Goal: Information Seeking & Learning: Compare options

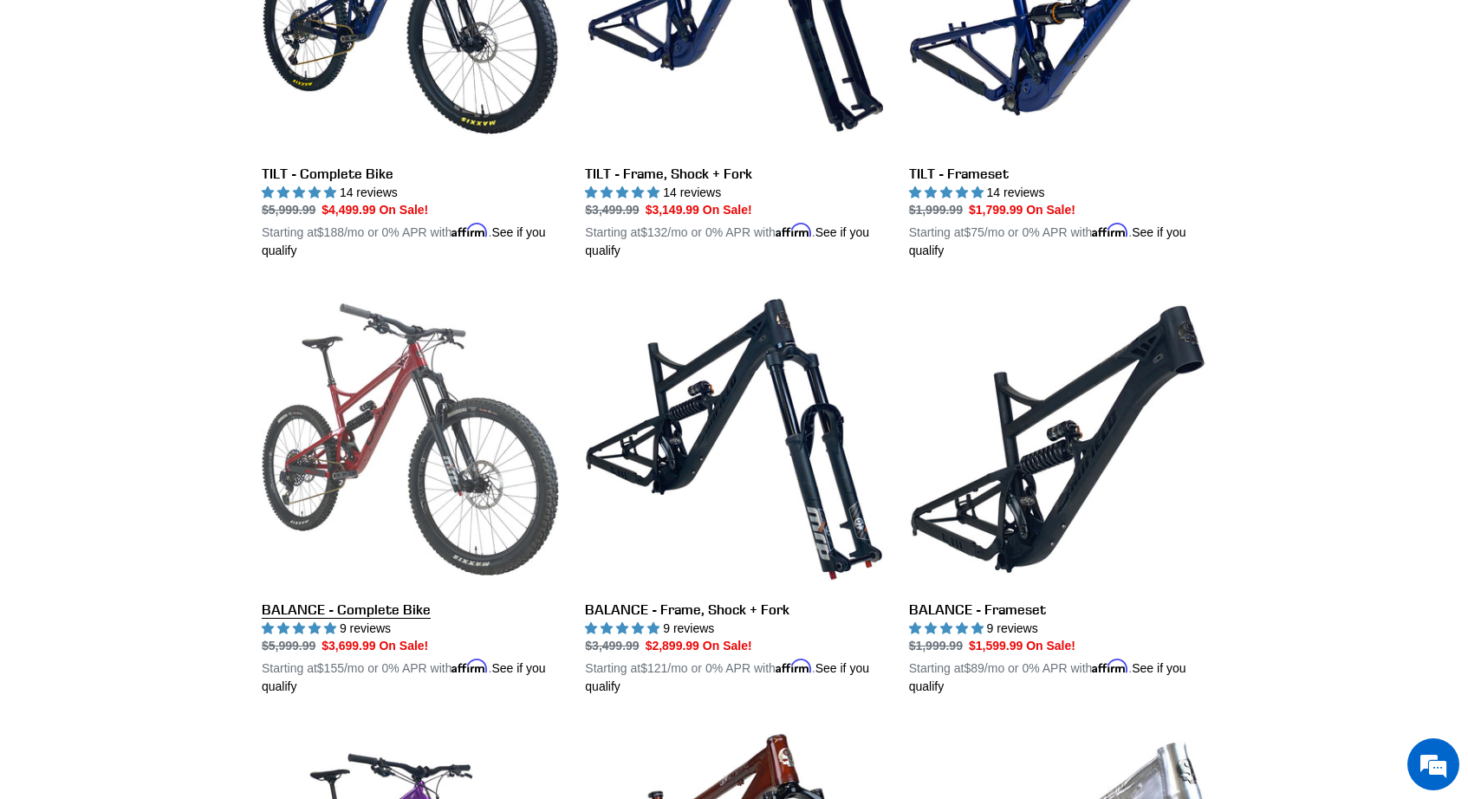
click at [355, 467] on link "BALANCE - Complete Bike" at bounding box center [410, 493] width 297 height 406
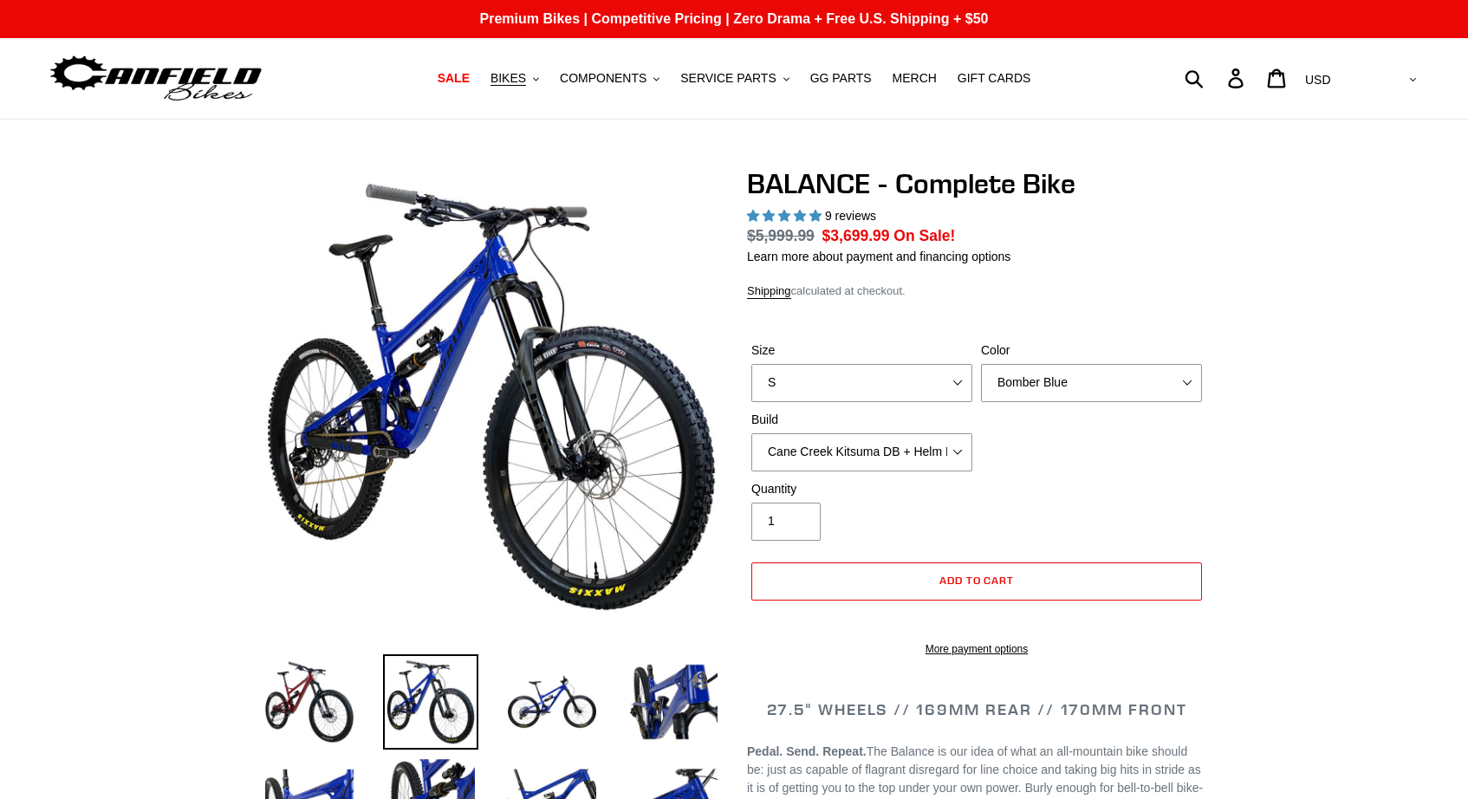
select select "highest-rating"
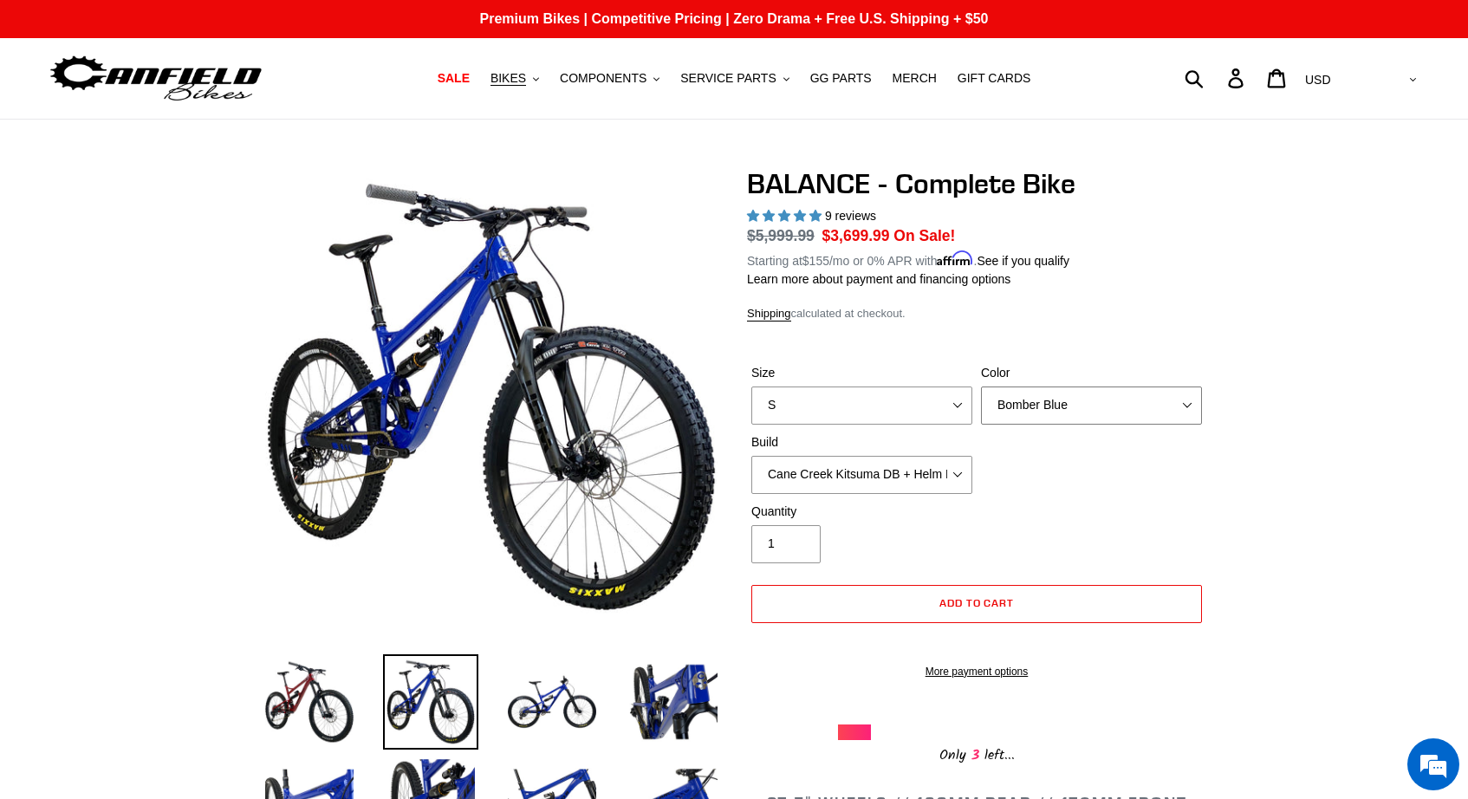
click at [1051, 411] on select "Bomber Blue Goat's Blood Stealth Black" at bounding box center [1091, 405] width 221 height 38
select select "Goat's Blood"
click at [981, 386] on select "Bomber Blue Goat's Blood Stealth Black" at bounding box center [1091, 405] width 221 height 38
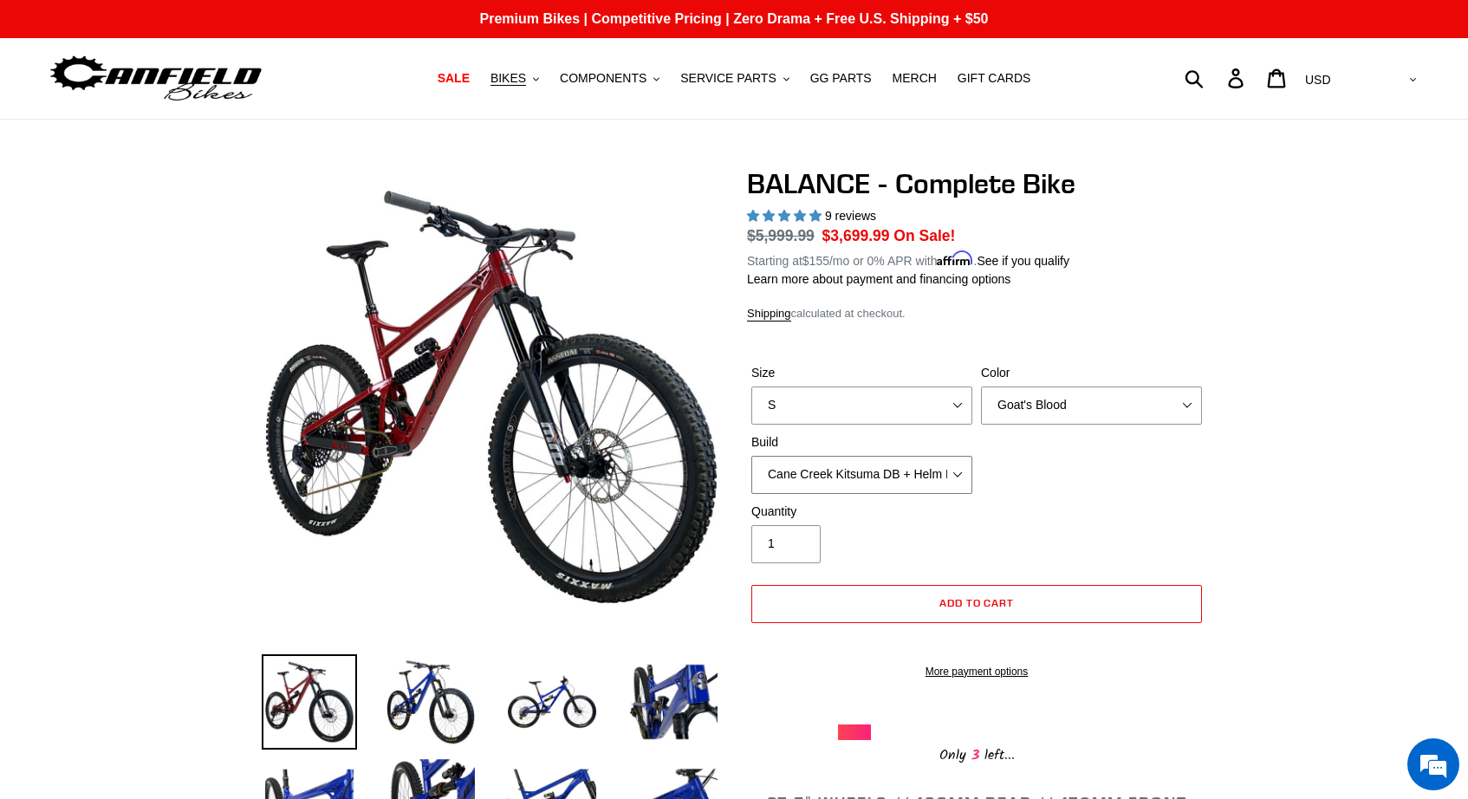
click at [956, 480] on select "Cane Creek Kitsuma DB + Helm MKII + SRAM GX Cane Creek Kitsuma DB + Helm MKII +…" at bounding box center [861, 475] width 221 height 38
click at [957, 466] on select "Cane Creek Kitsuma DB + Helm MKII + SRAM GX Cane Creek Kitsuma DB + Helm MKII +…" at bounding box center [861, 475] width 221 height 38
select select "RockShox Vivid ULT + Zeb ULT + SRAM XO"
click at [751, 456] on select "Cane Creek Kitsuma DB + Helm MKII + SRAM GX Cane Creek Kitsuma DB + Helm MKII +…" at bounding box center [861, 475] width 221 height 38
click at [537, 79] on button "BIKES .cls-1{fill:#231f20}" at bounding box center [515, 78] width 66 height 23
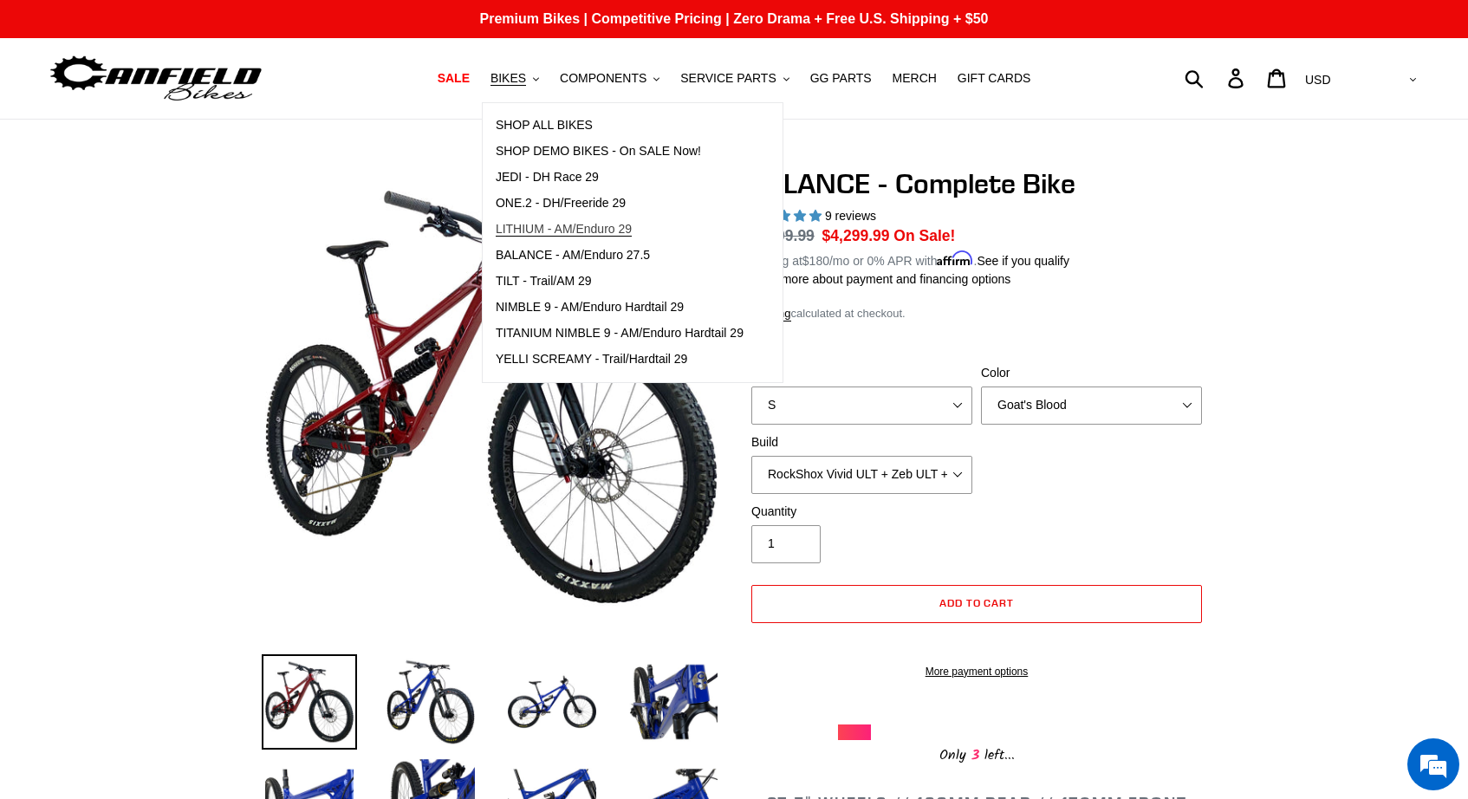
click at [582, 228] on span "LITHIUM - AM/Enduro 29" at bounding box center [564, 229] width 136 height 15
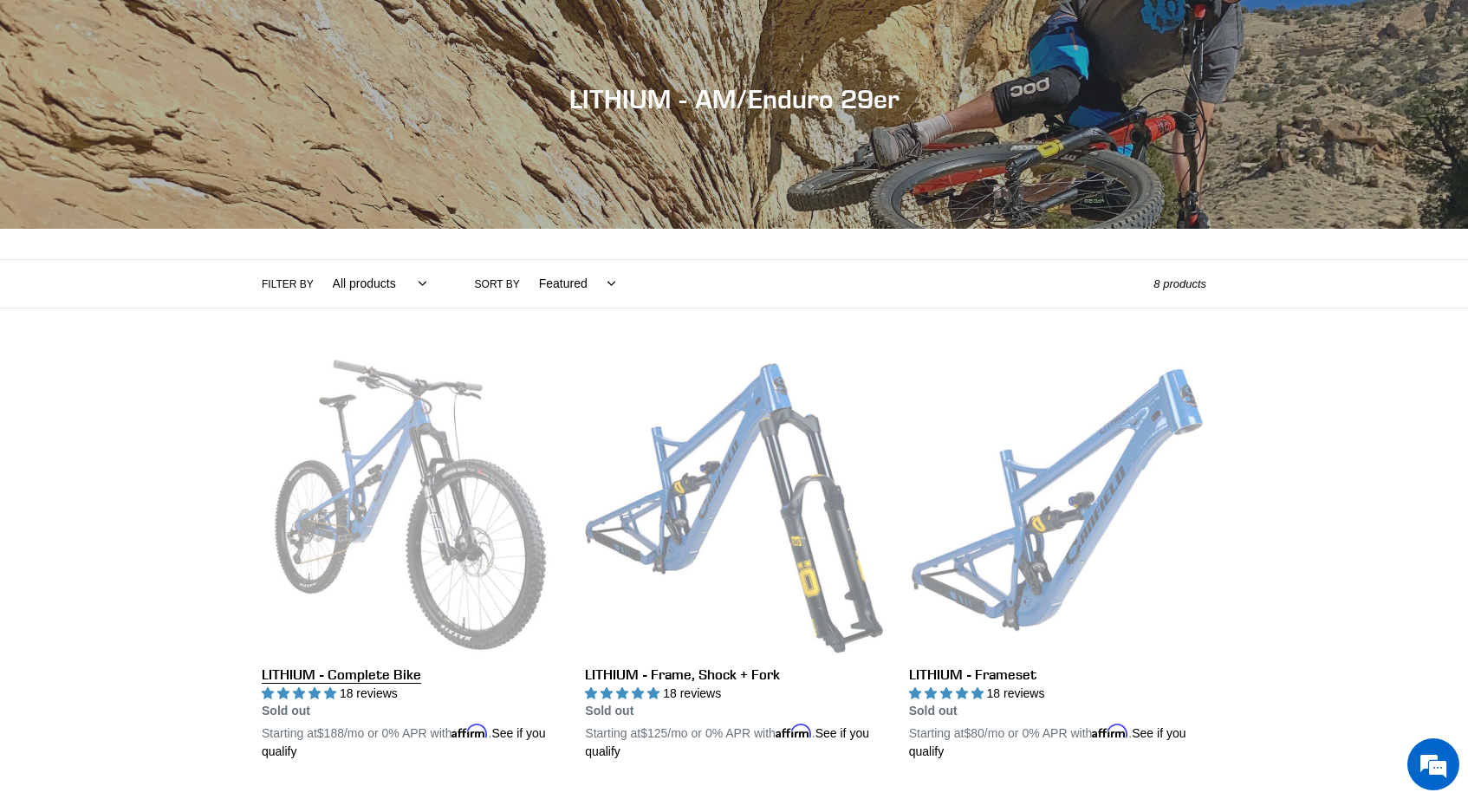
scroll to position [302, 0]
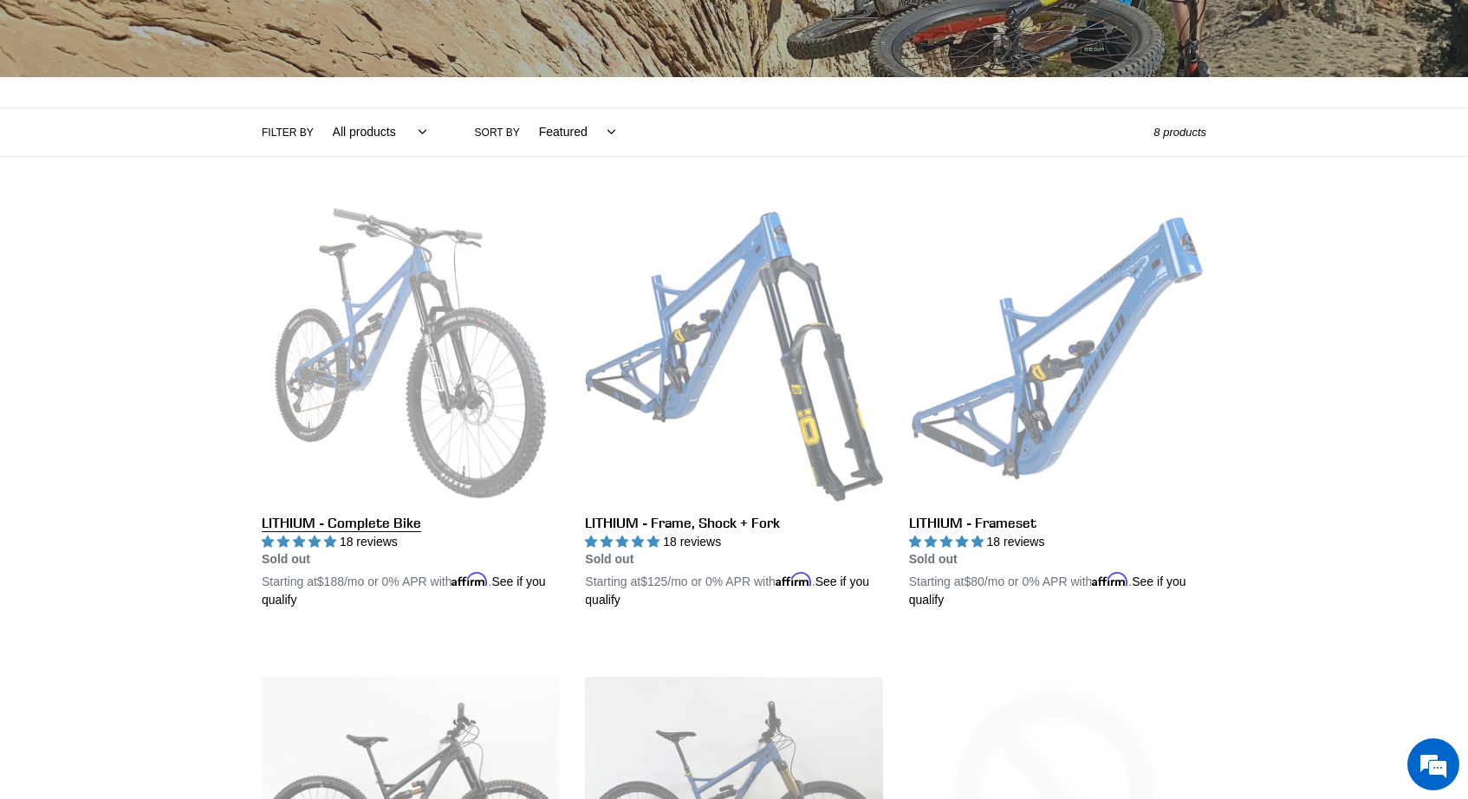
click at [408, 518] on link "LITHIUM - Complete Bike" at bounding box center [410, 407] width 297 height 406
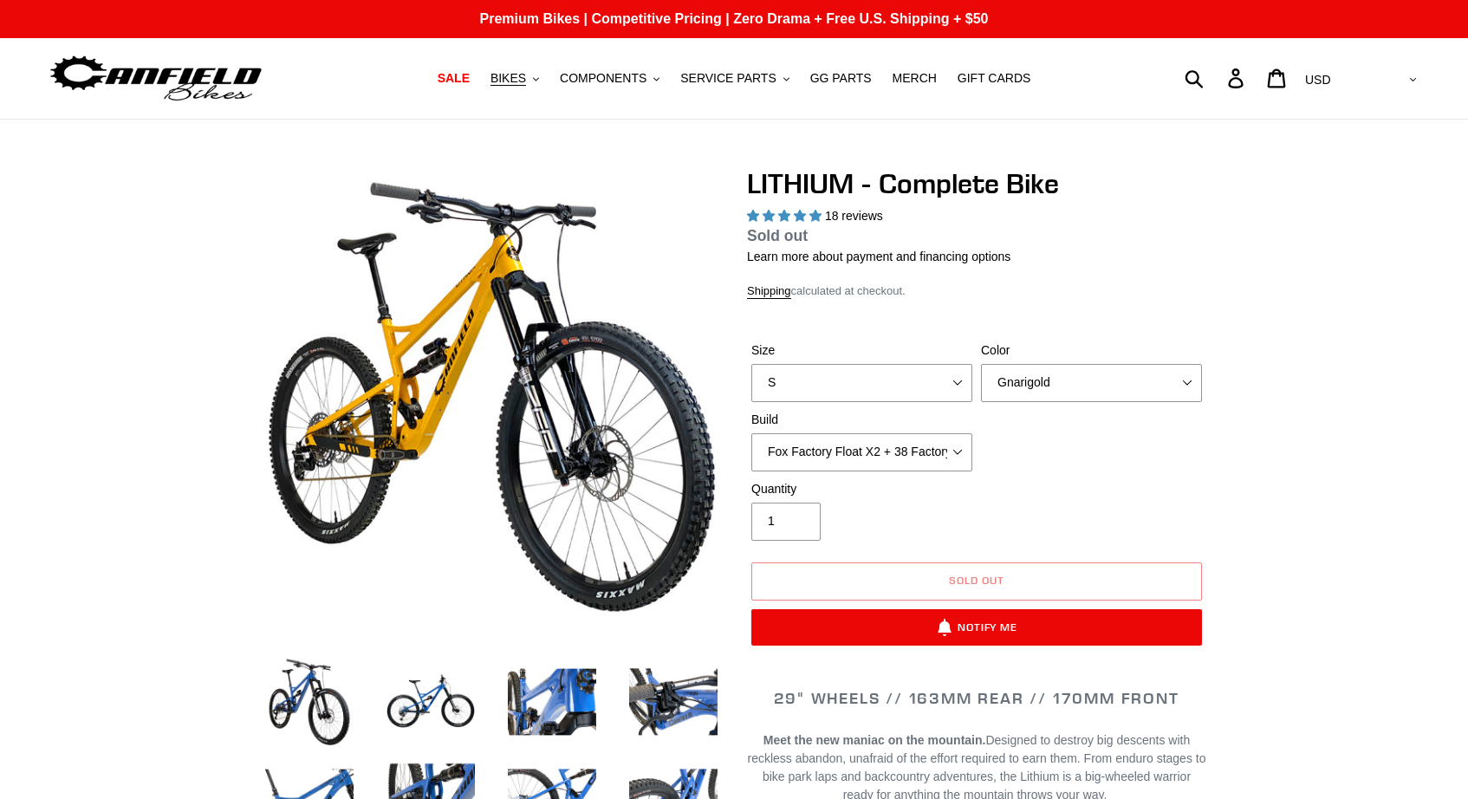
select select "highest-rating"
click at [890, 391] on select "S M L XL" at bounding box center [861, 383] width 221 height 38
select select "L"
click at [751, 385] on select "S M L XL" at bounding box center [861, 383] width 221 height 38
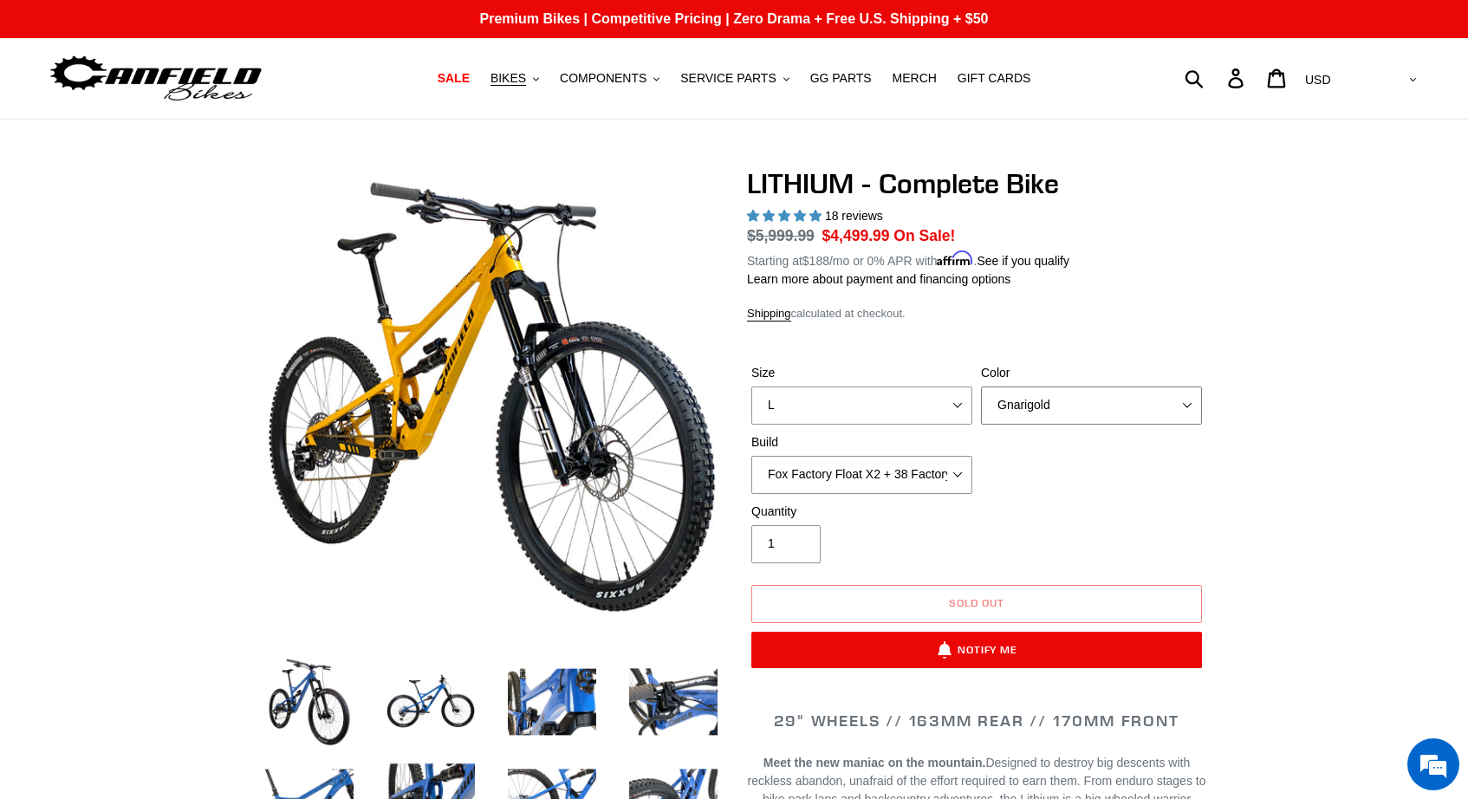
click at [1065, 407] on select "Gnarigold Blue Velvet Stealth Black" at bounding box center [1091, 405] width 221 height 38
select select "Blue Velvet"
click at [981, 386] on select "Gnarigold Blue Velvet Stealth Black" at bounding box center [1091, 405] width 221 height 38
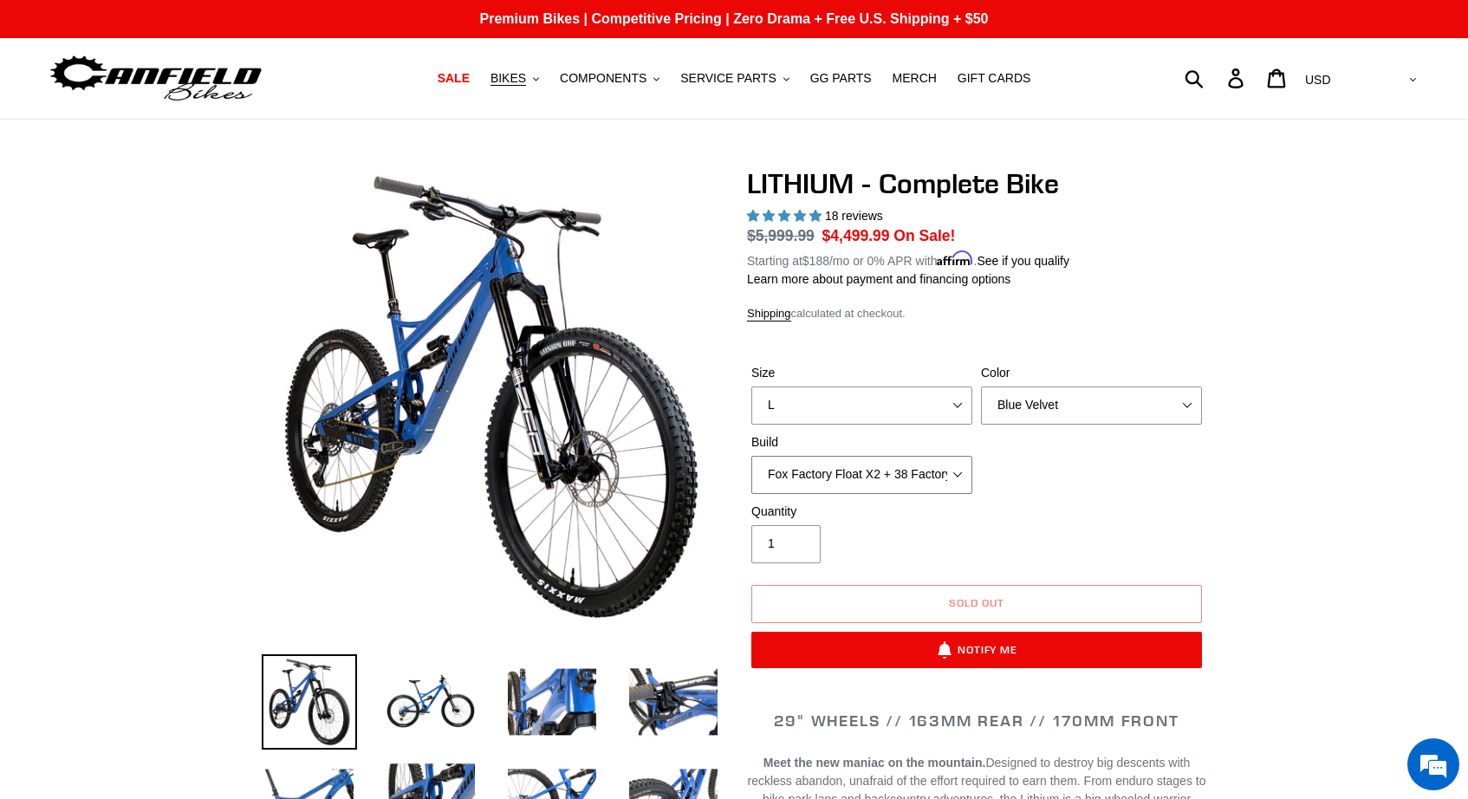
click at [961, 467] on select "Fox Factory Float X2 + 38 Factory Grip 2 170 + SRAM GX Fox Factory Float X2 + 3…" at bounding box center [861, 475] width 221 height 38
select select "Fox Factory Float X2 + 38 Factory Grip 2 170 + SRAM XO"
click at [751, 456] on select "Fox Factory Float X2 + 38 Factory Grip 2 170 + SRAM GX Fox Factory Float X2 + 3…" at bounding box center [861, 475] width 221 height 38
click at [567, 701] on img at bounding box center [551, 701] width 95 height 95
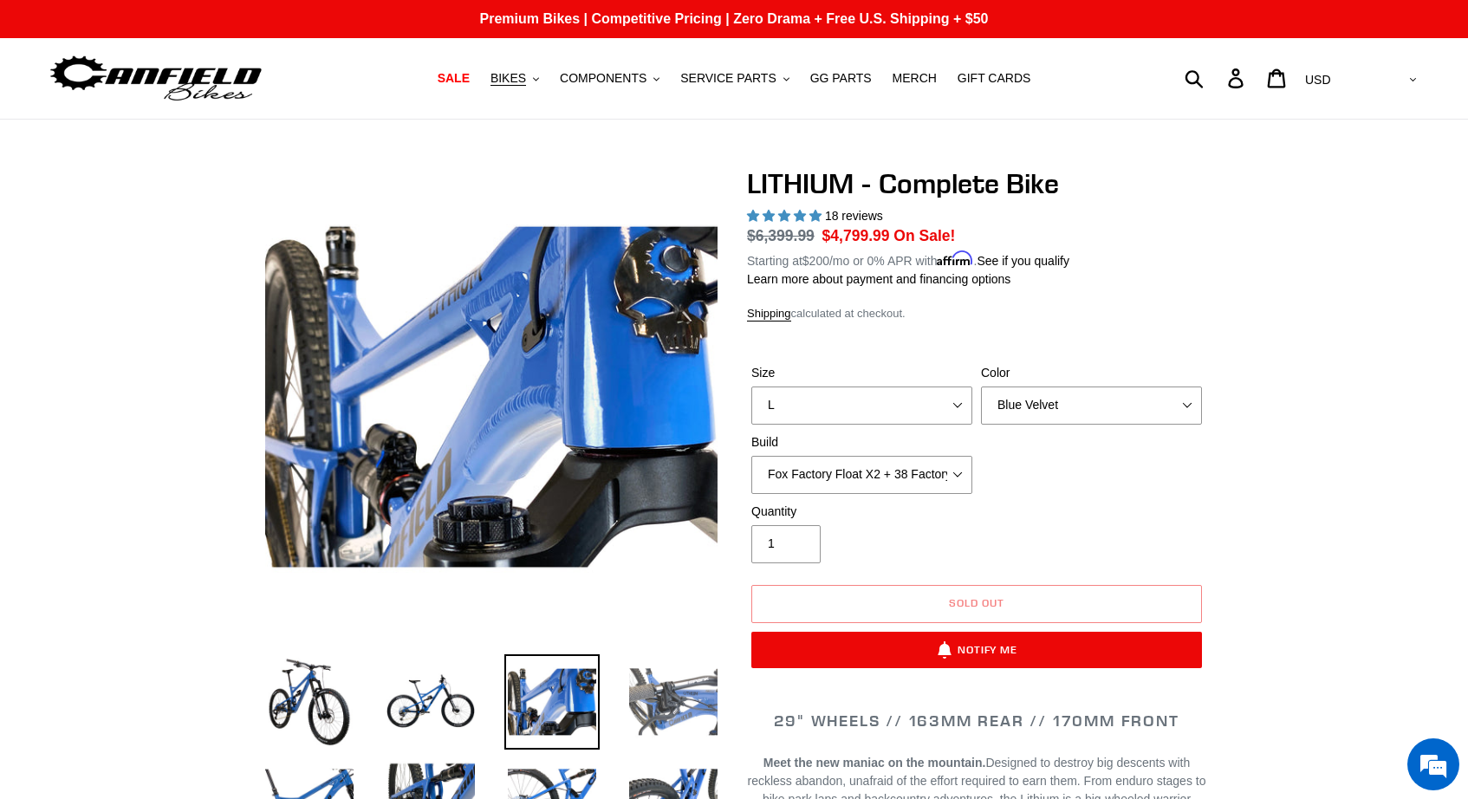
click at [627, 706] on img at bounding box center [673, 701] width 95 height 95
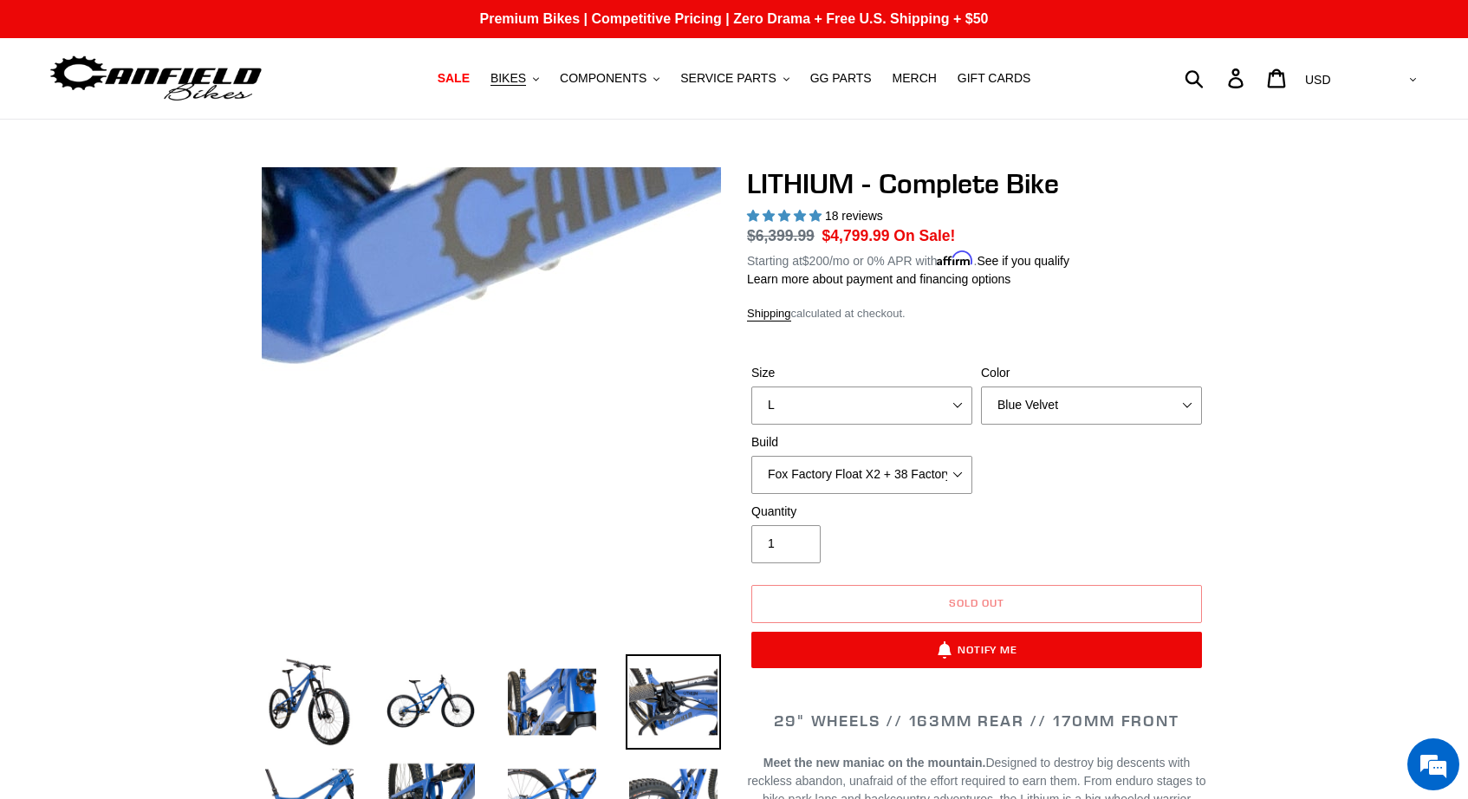
scroll to position [17, 0]
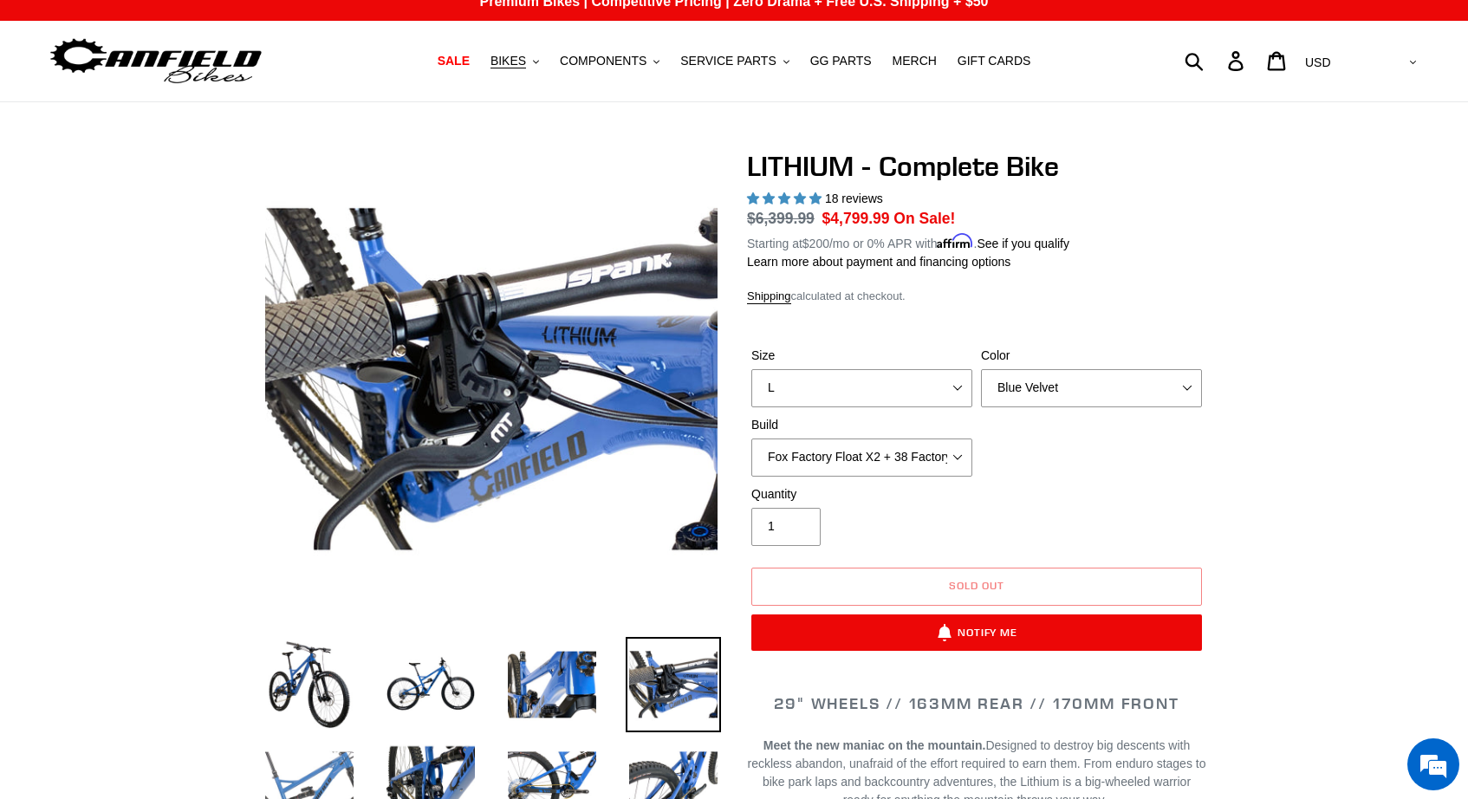
click at [282, 756] on img at bounding box center [309, 784] width 95 height 95
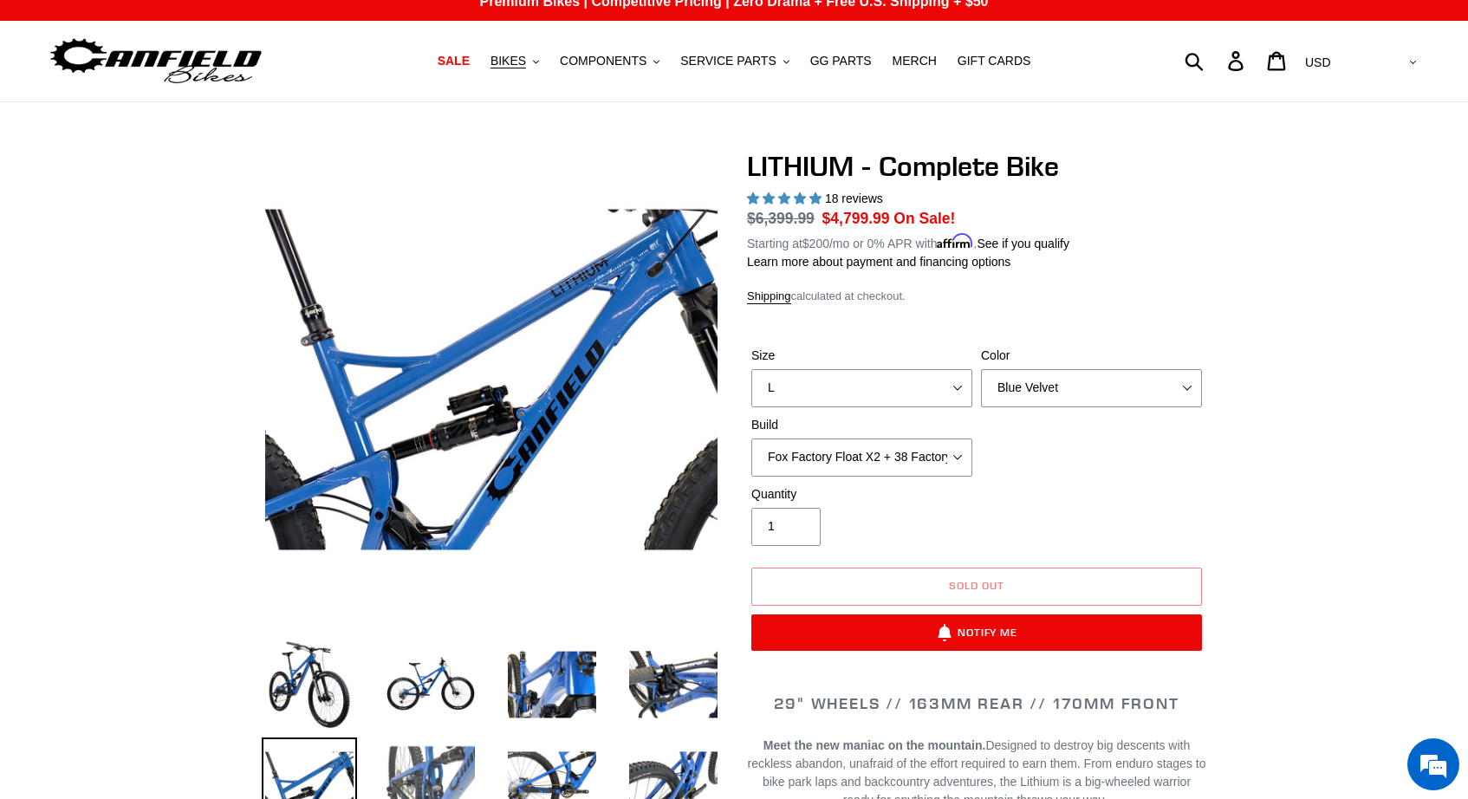
click at [407, 787] on img at bounding box center [430, 784] width 95 height 95
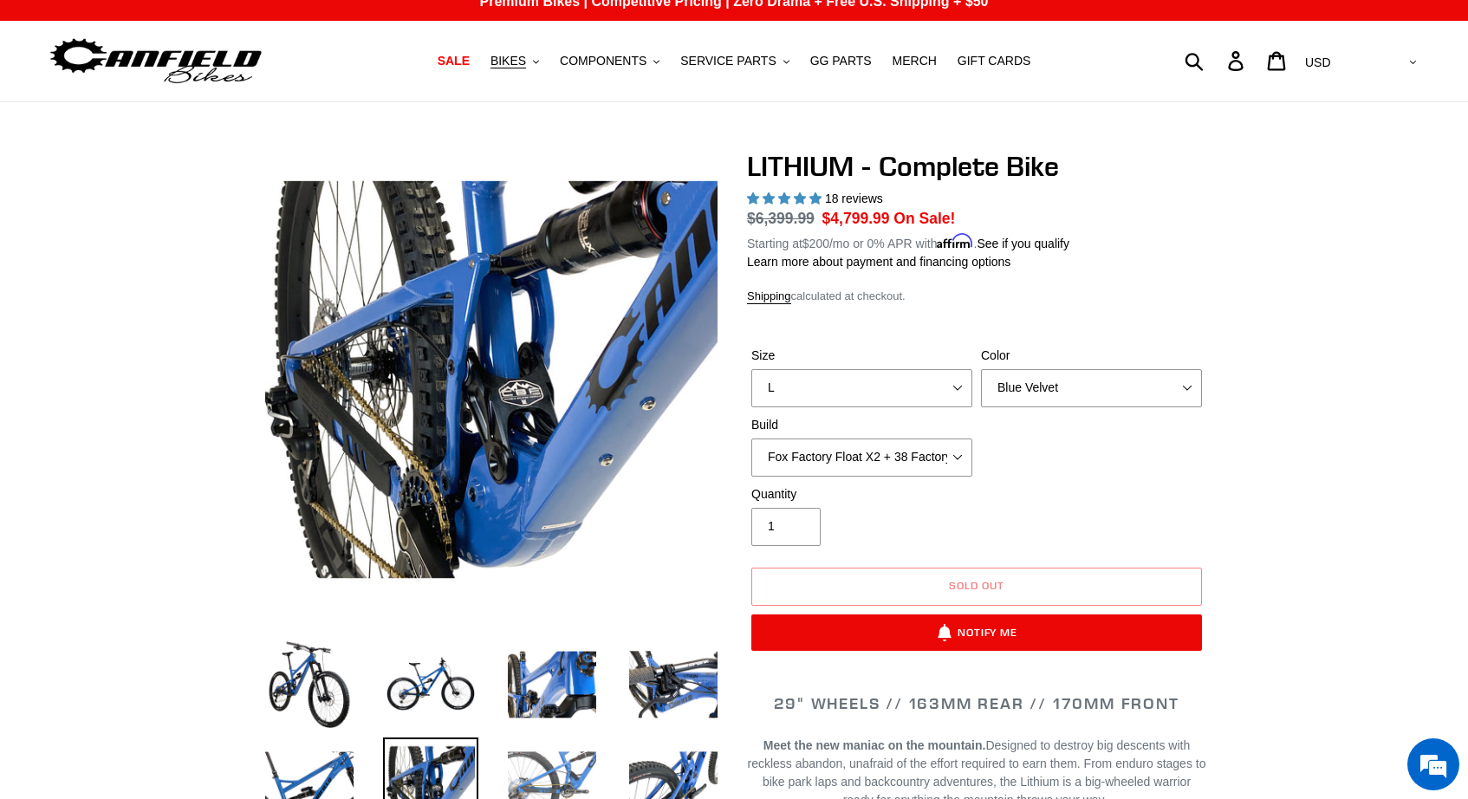
click at [567, 755] on img at bounding box center [551, 784] width 95 height 95
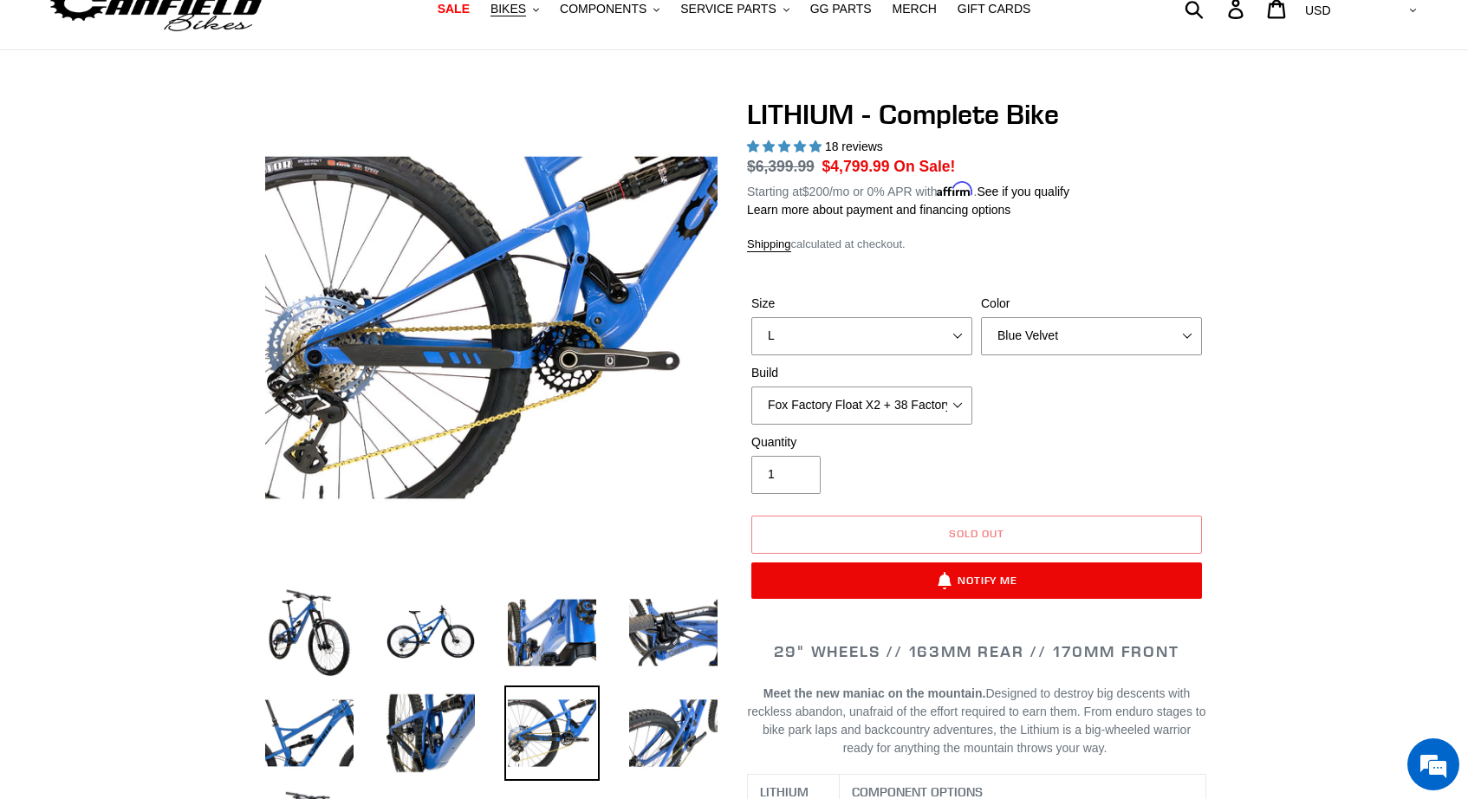
scroll to position [71, 0]
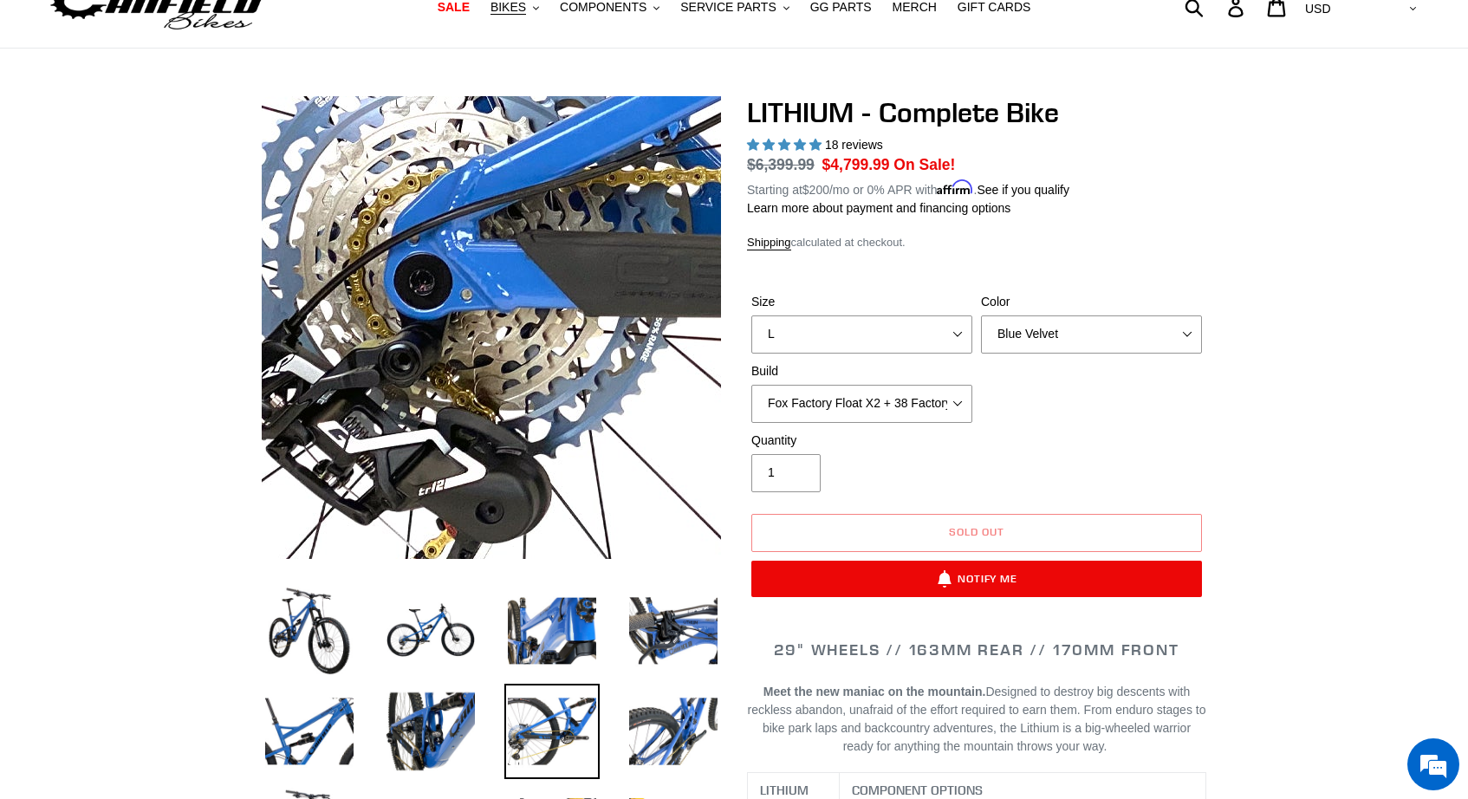
click at [273, 384] on img at bounding box center [1117, 166] width 1775 height 1775
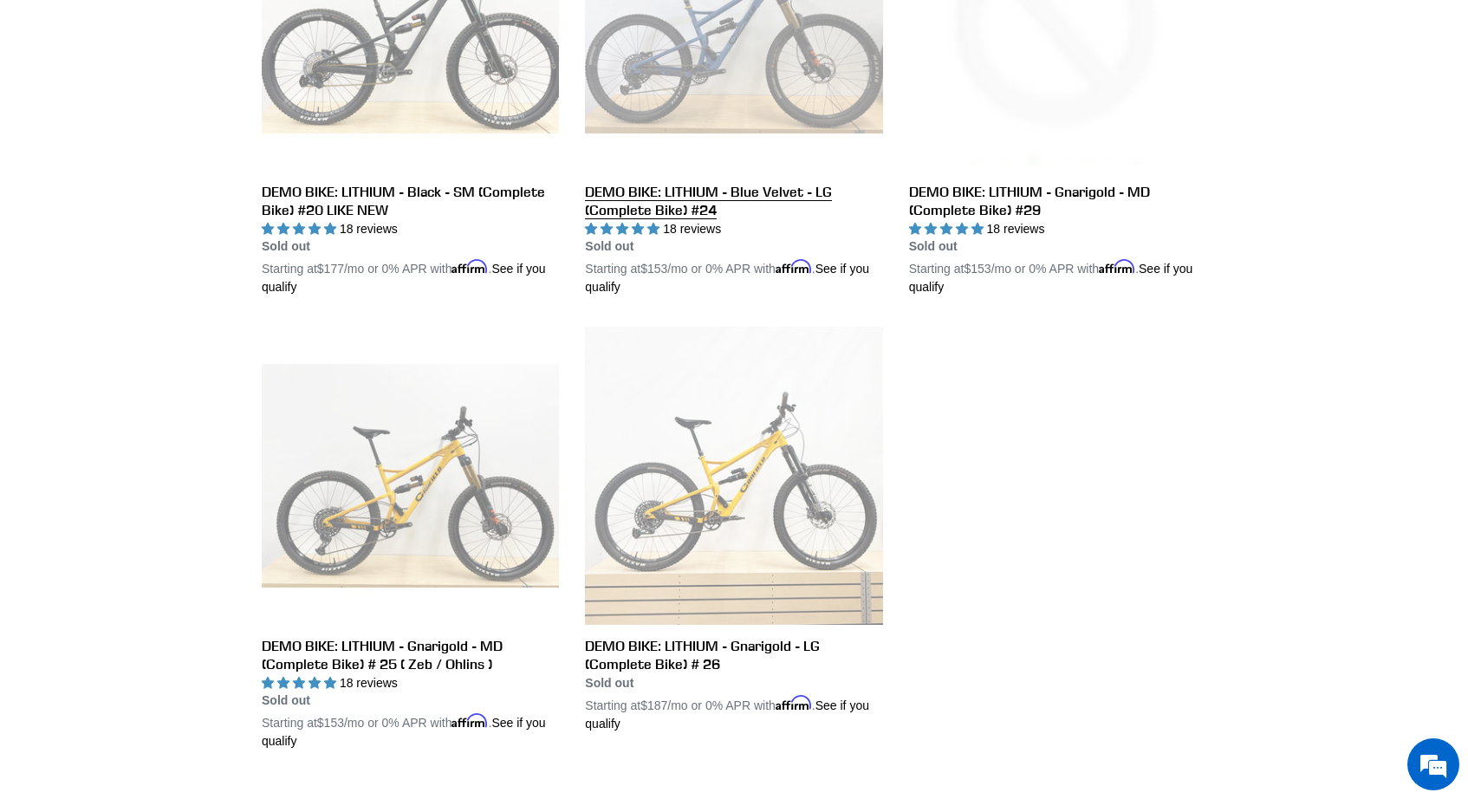
scroll to position [1074, 0]
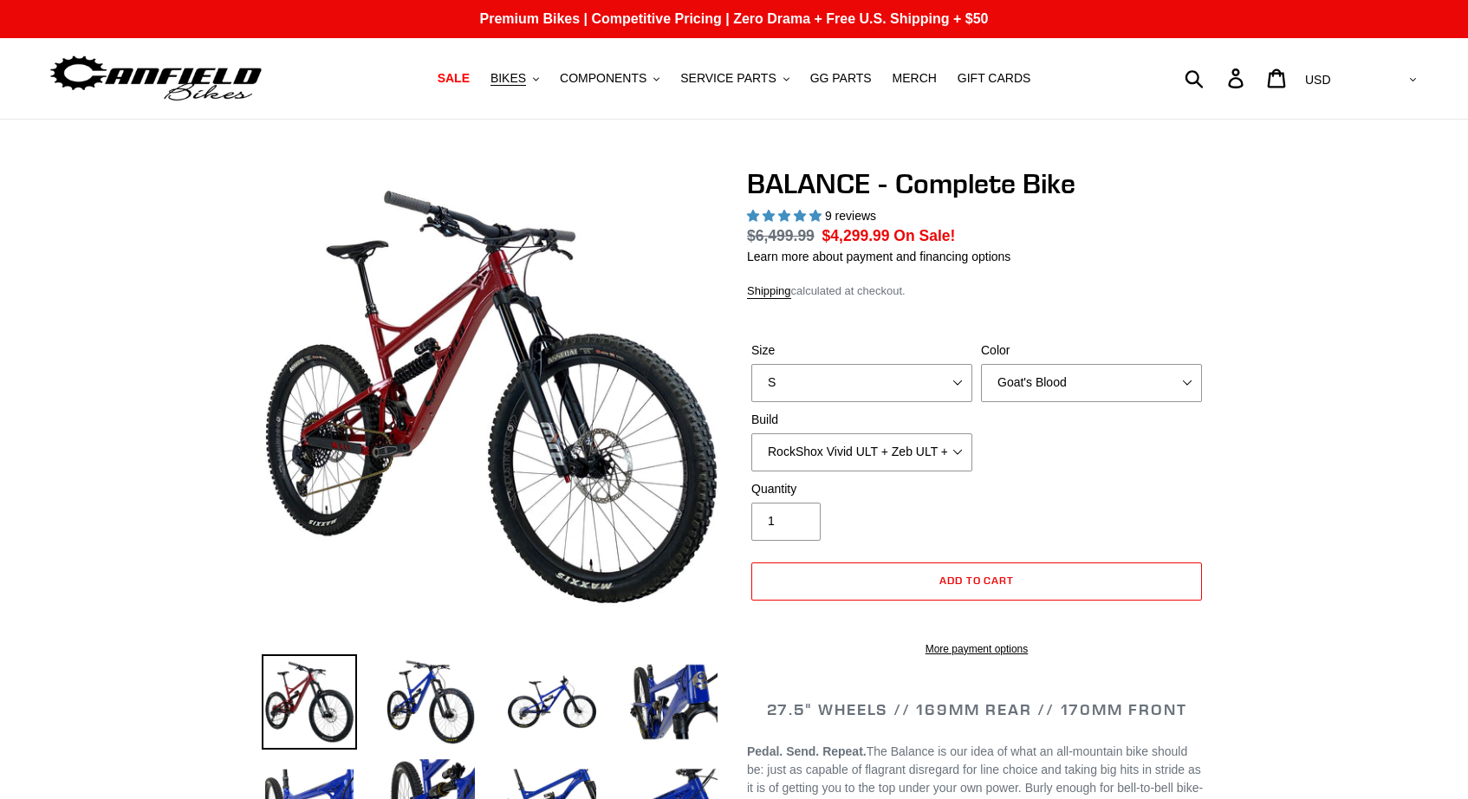
select select "highest-rating"
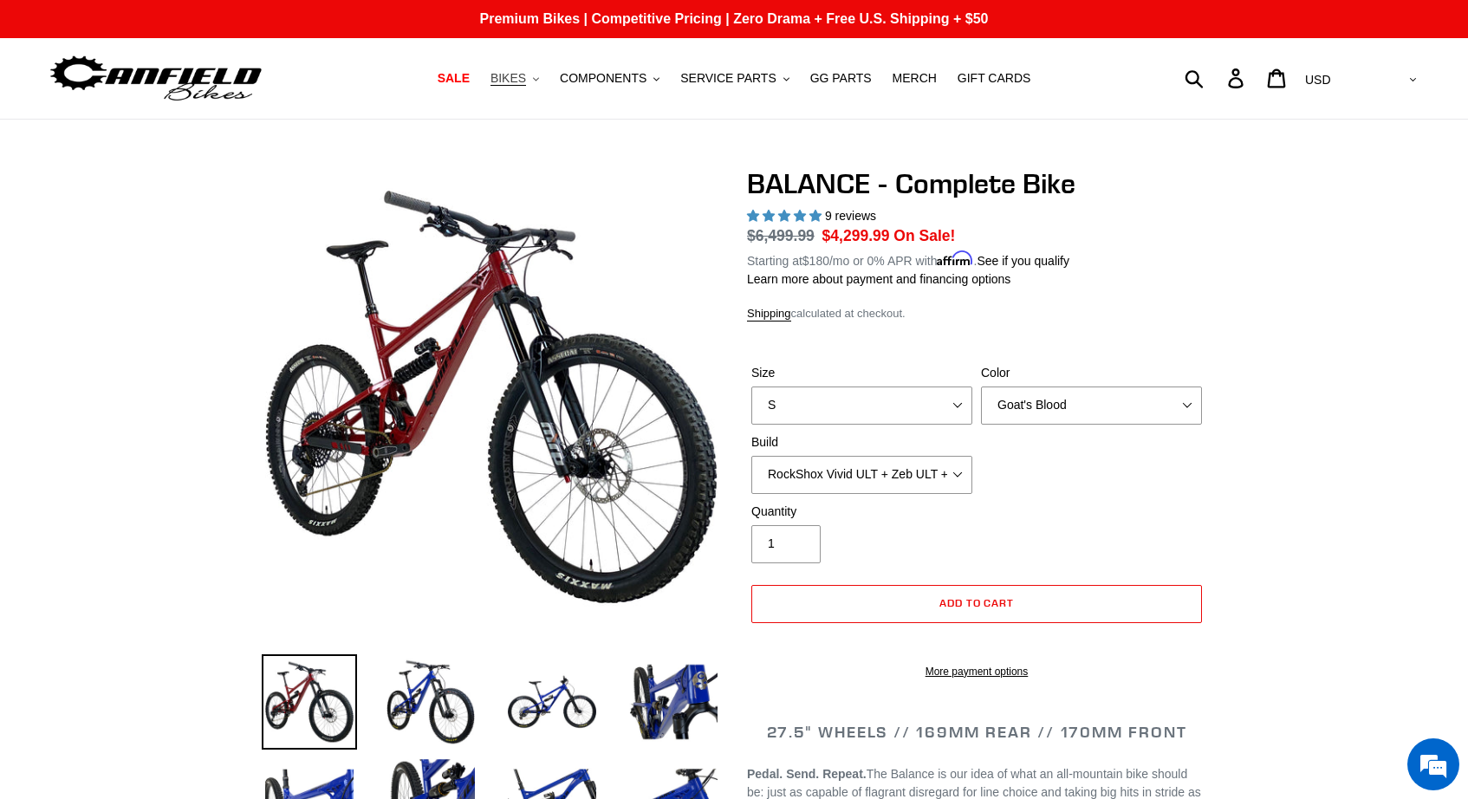
click at [537, 76] on button "BIKES .cls-1{fill:#231f20}" at bounding box center [515, 78] width 66 height 23
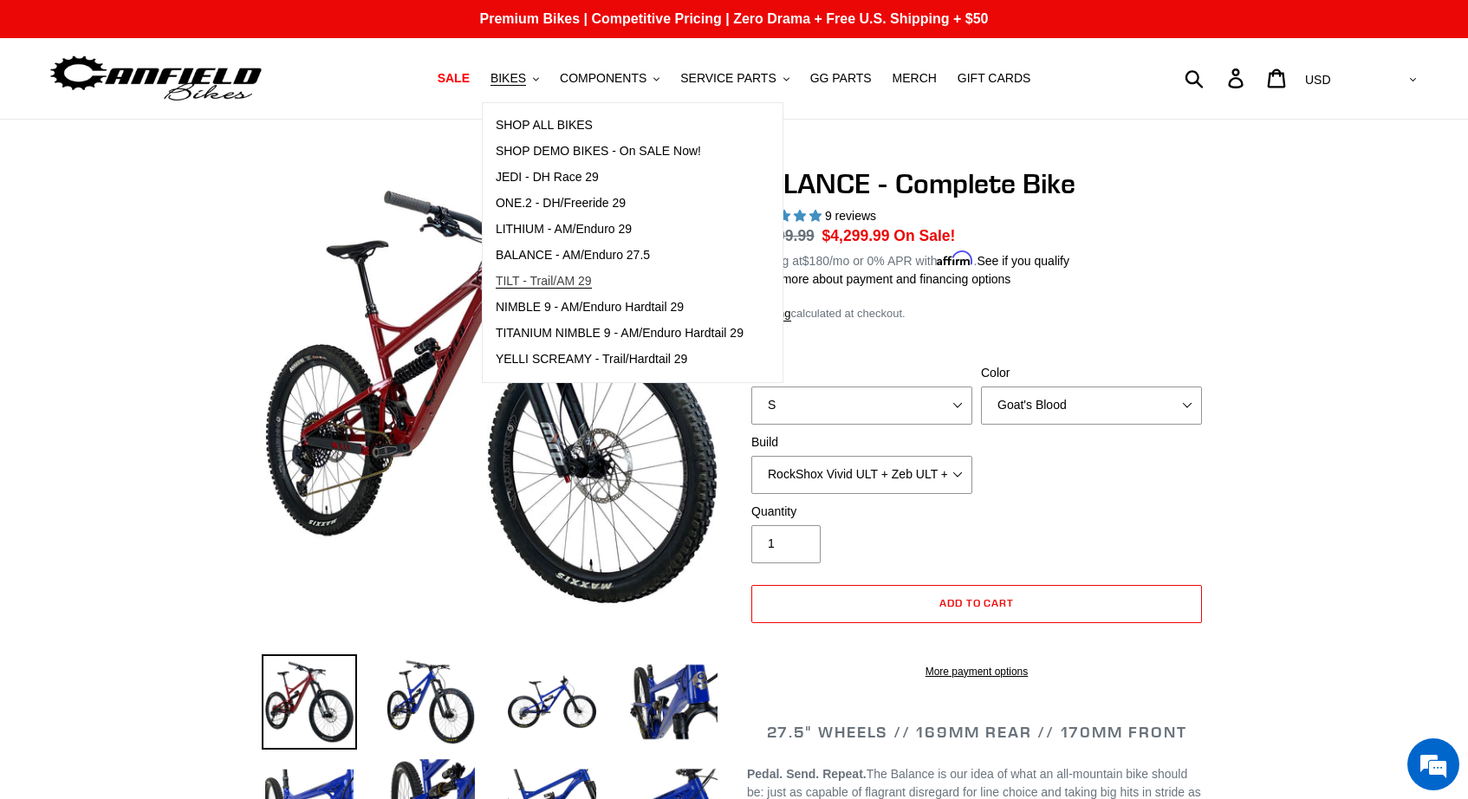
click at [561, 280] on span "TILT - Trail/AM 29" at bounding box center [544, 281] width 96 height 15
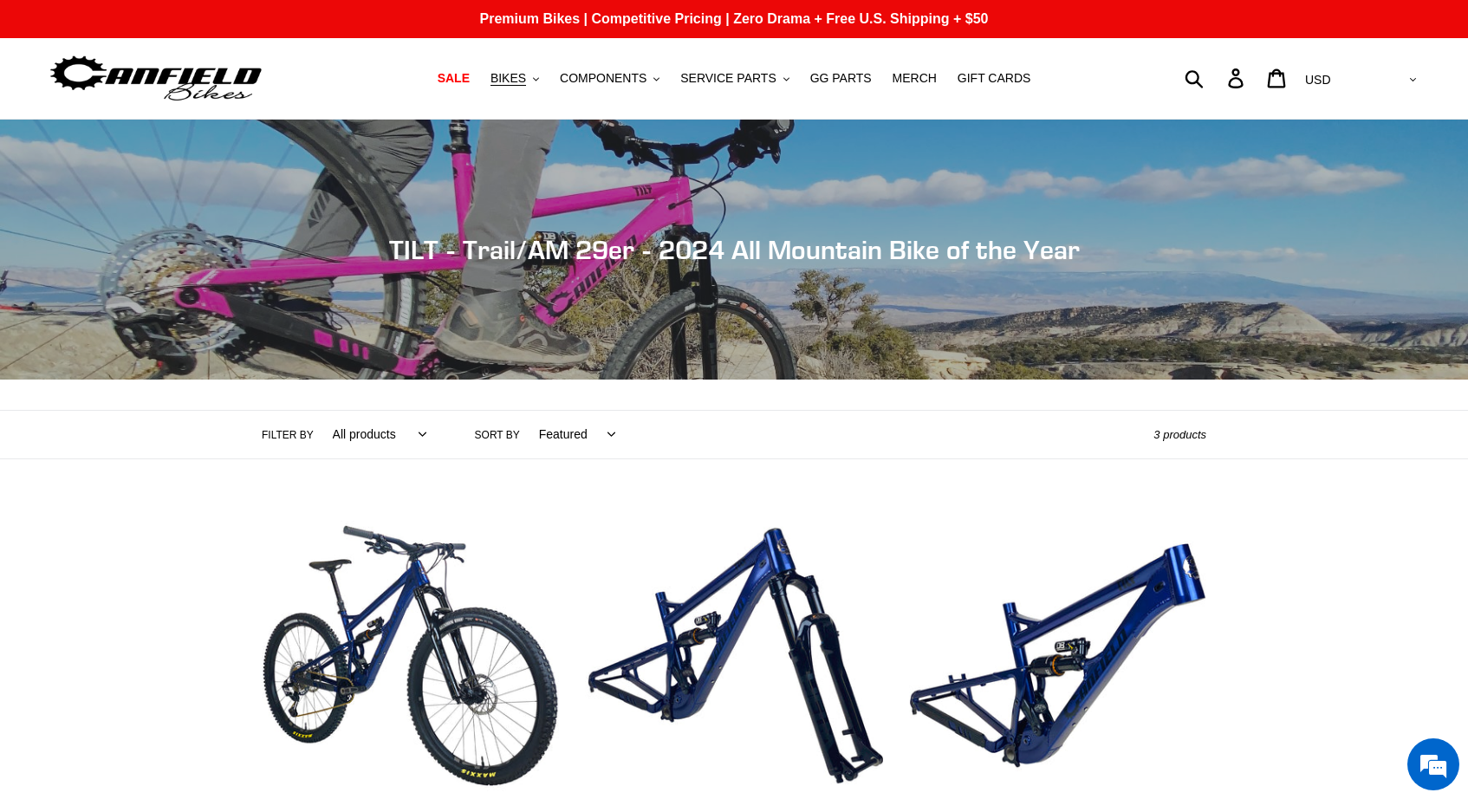
click at [849, 380] on div "Collection: TILT - Trail/AM 29er - 2024 All Mountain Bike of the Year" at bounding box center [734, 380] width 1468 height 0
click at [862, 82] on span "GG PARTS" at bounding box center [841, 78] width 62 height 15
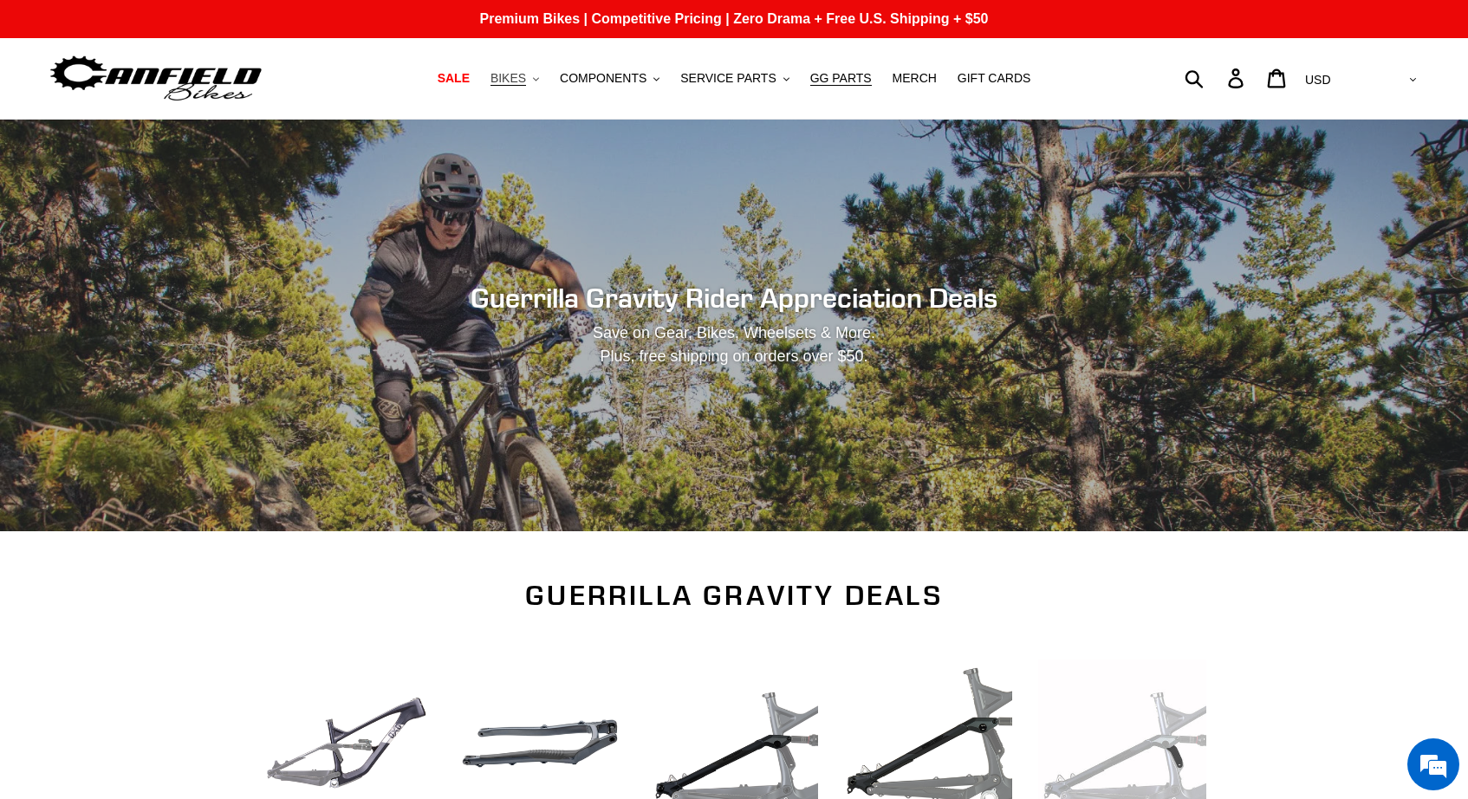
click at [526, 74] on span "BIKES" at bounding box center [508, 78] width 36 height 15
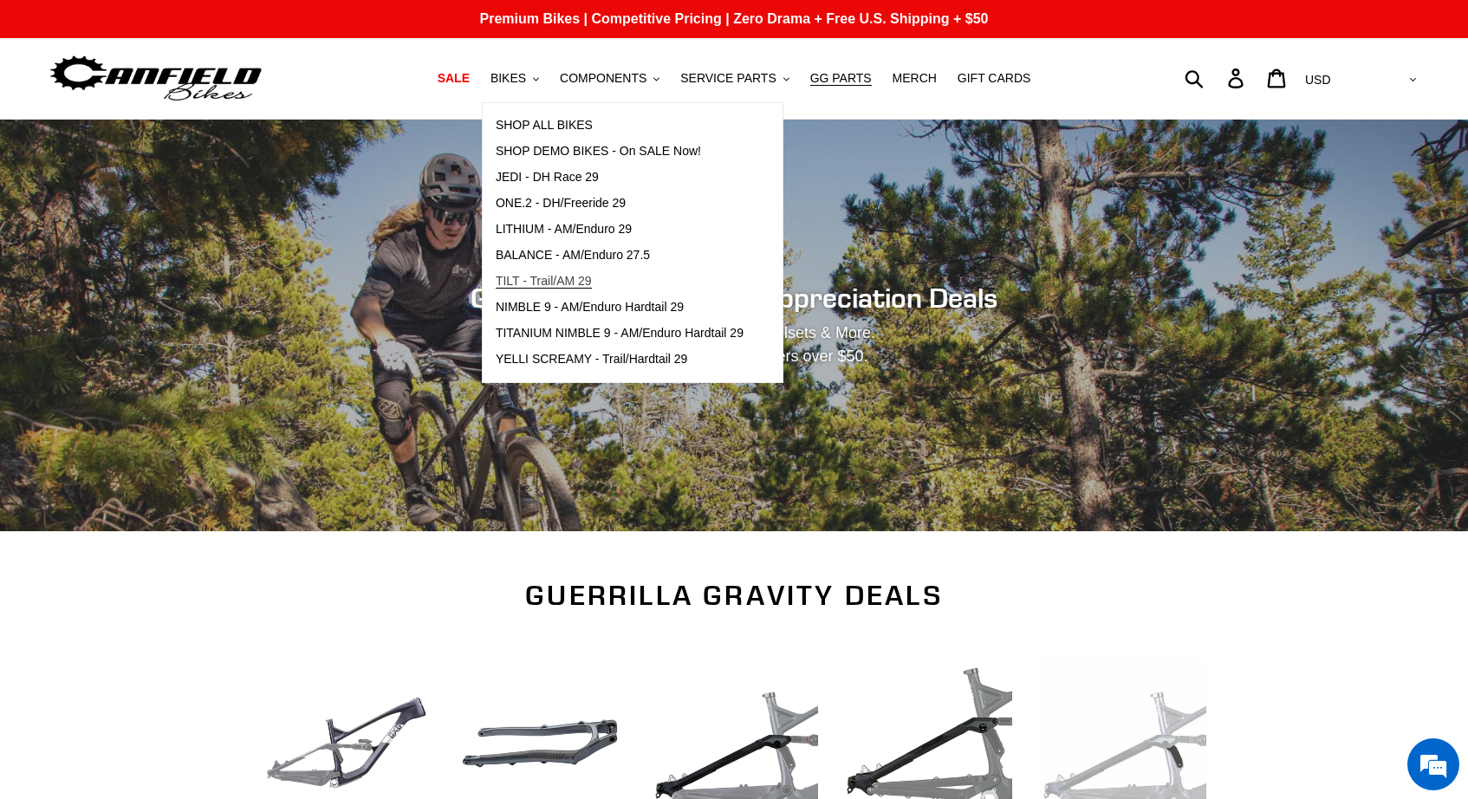
click at [587, 284] on span "TILT - Trail/AM 29" at bounding box center [544, 281] width 96 height 15
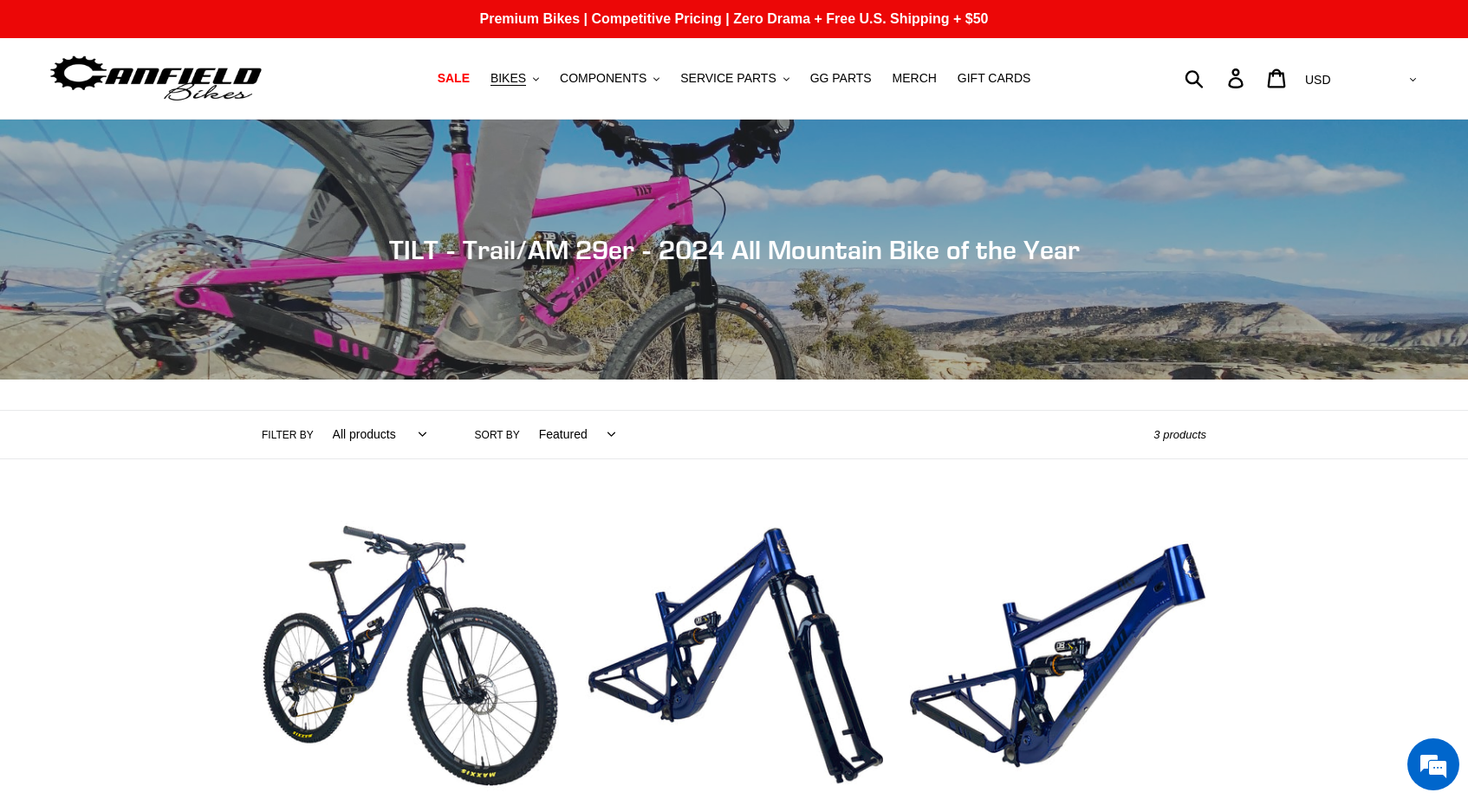
click at [587, 380] on div "Collection: TILT - Trail/AM 29er - 2024 All Mountain Bike of the Year" at bounding box center [734, 380] width 1468 height 0
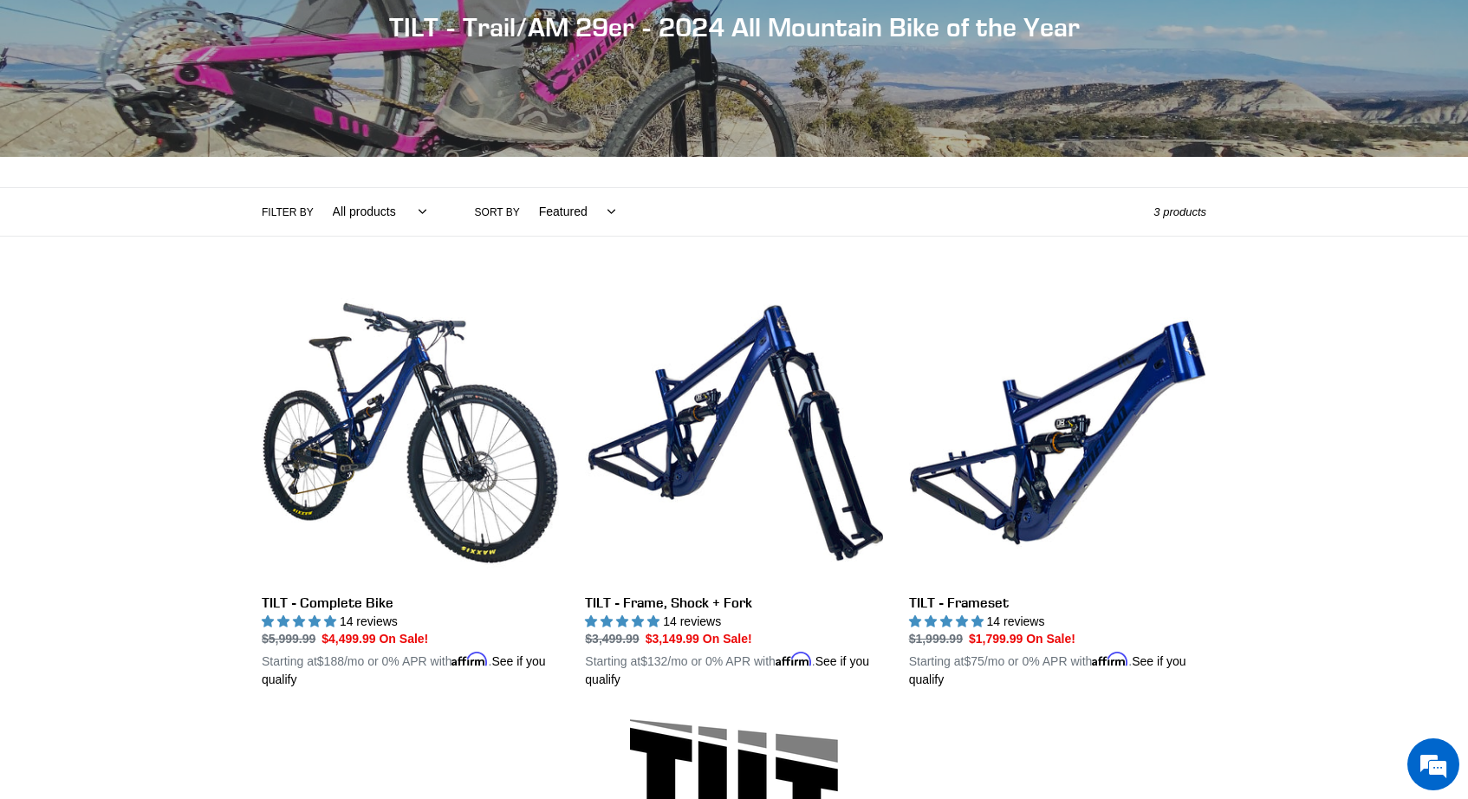
scroll to position [221, 0]
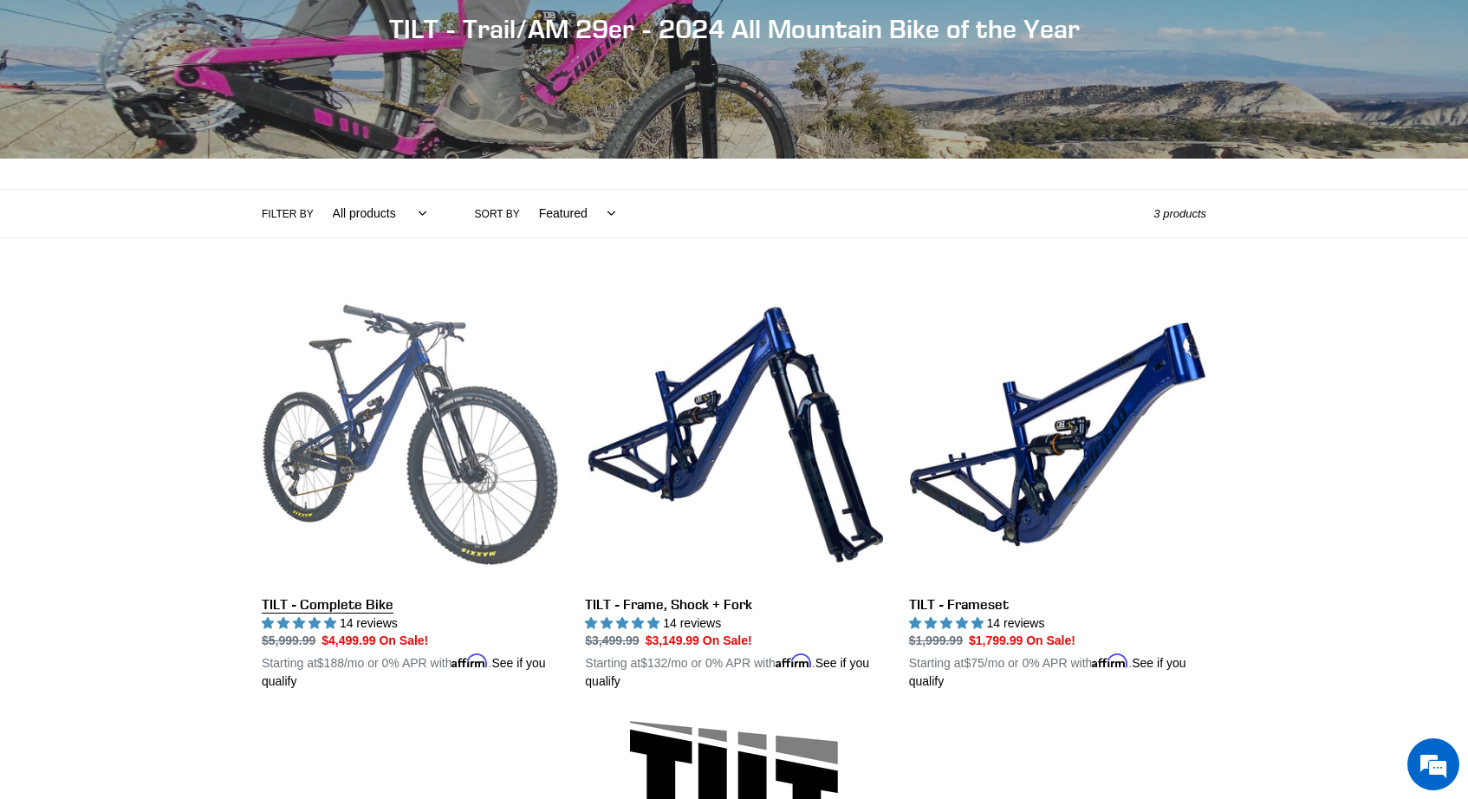
click at [463, 409] on link "TILT - Complete Bike" at bounding box center [410, 489] width 297 height 406
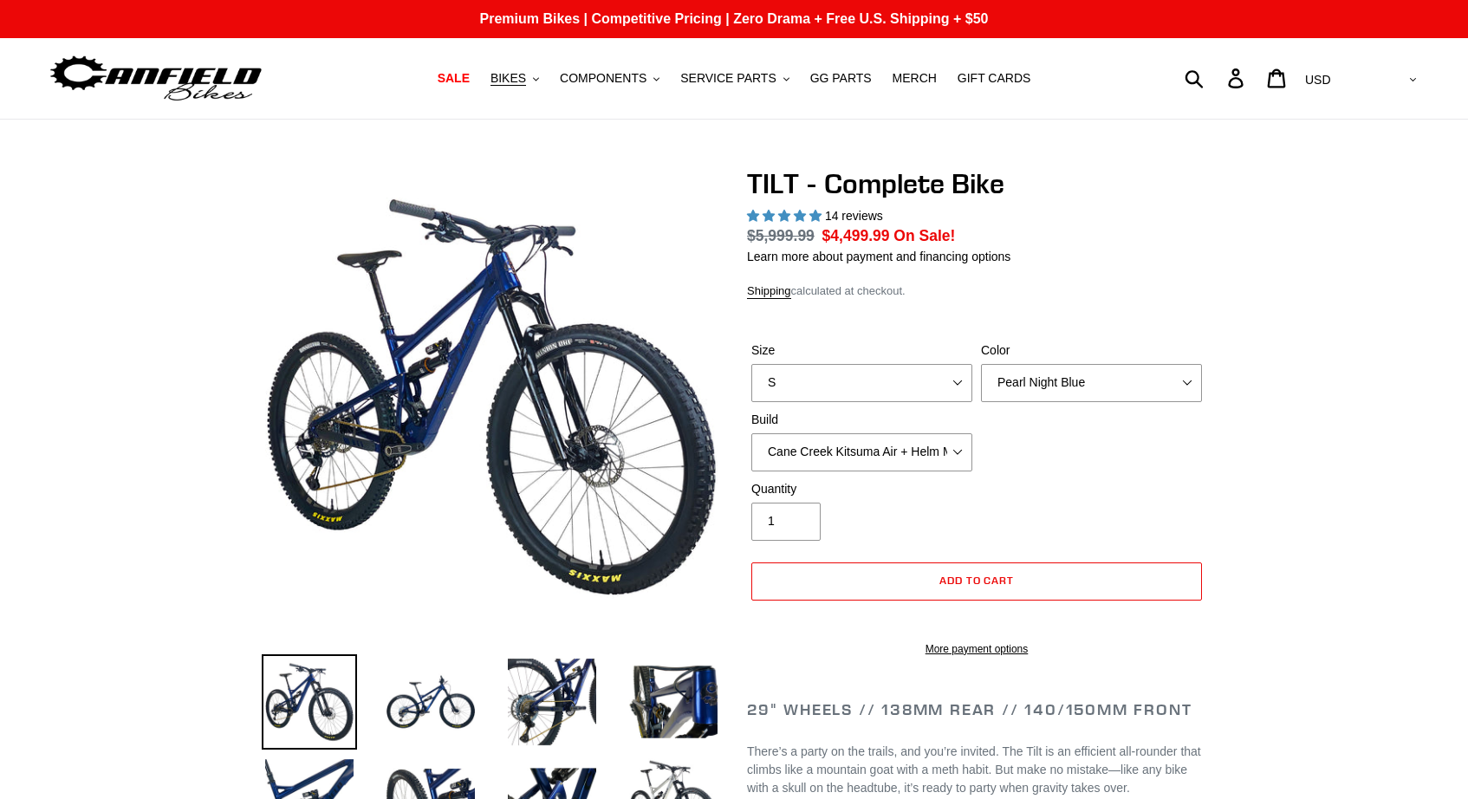
select select "highest-rating"
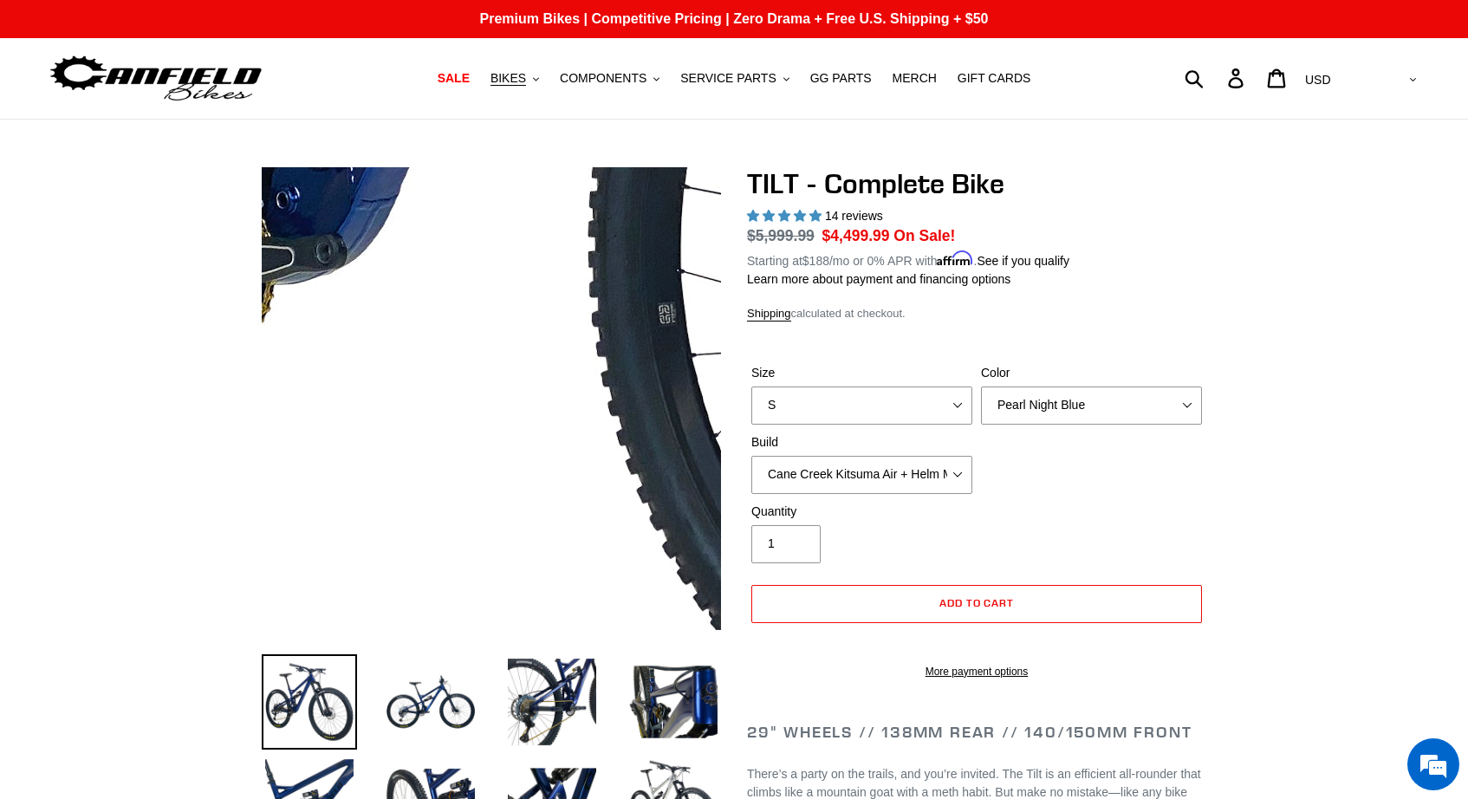
click at [451, 519] on img at bounding box center [608, 55] width 1775 height 1775
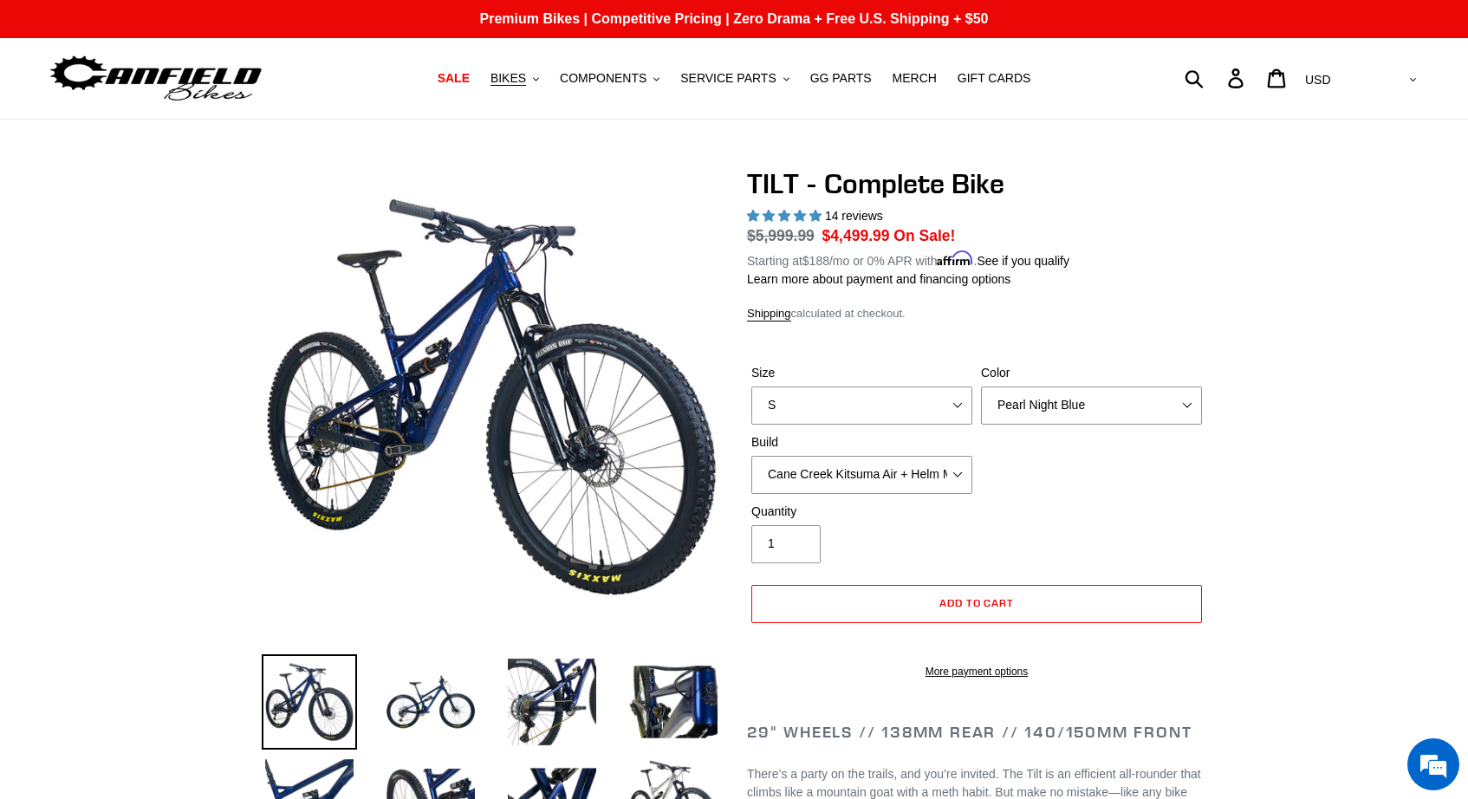
click at [334, 696] on img at bounding box center [309, 701] width 95 height 95
click at [421, 704] on img at bounding box center [430, 701] width 95 height 95
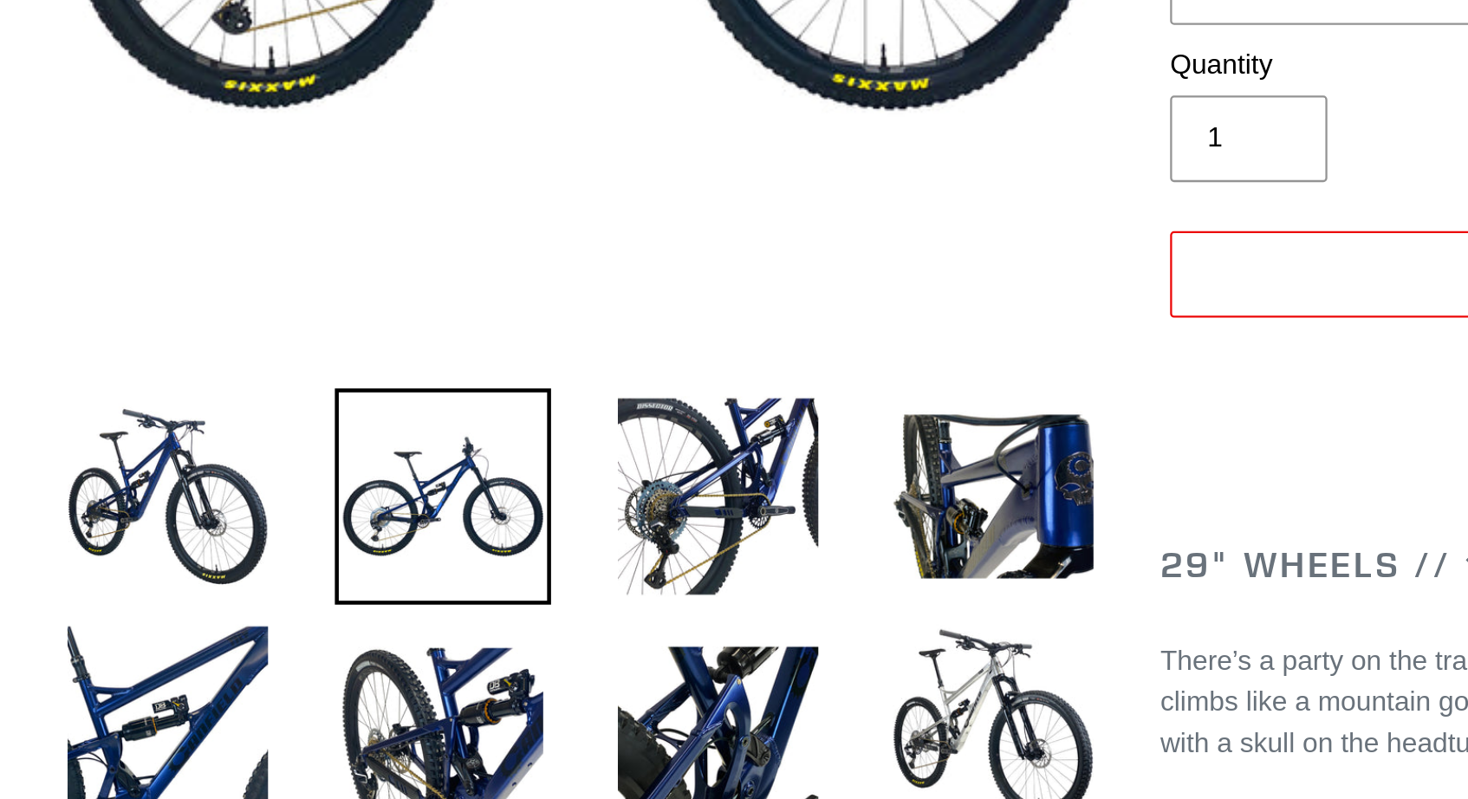
scroll to position [77, 0]
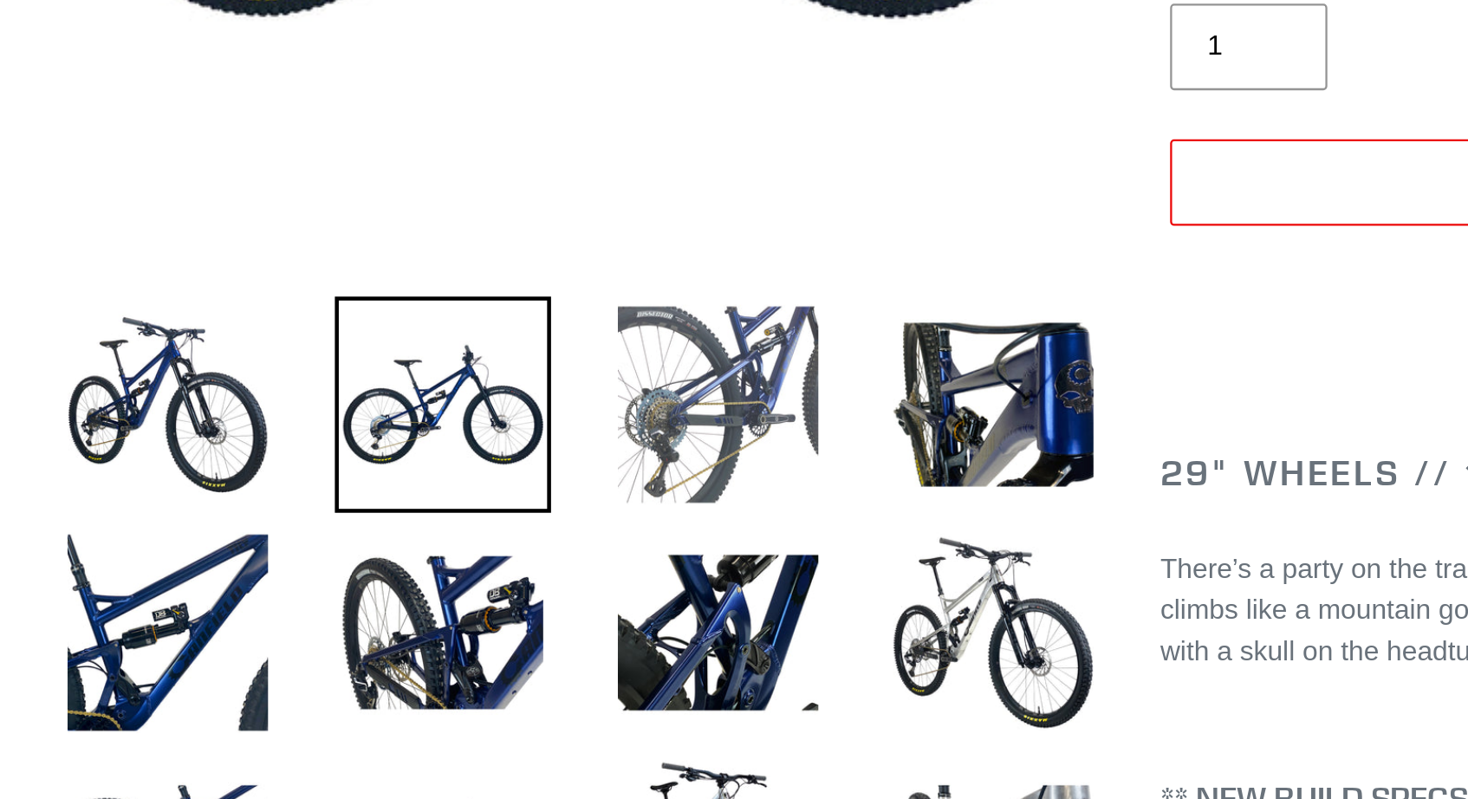
click at [544, 610] on img at bounding box center [551, 624] width 95 height 95
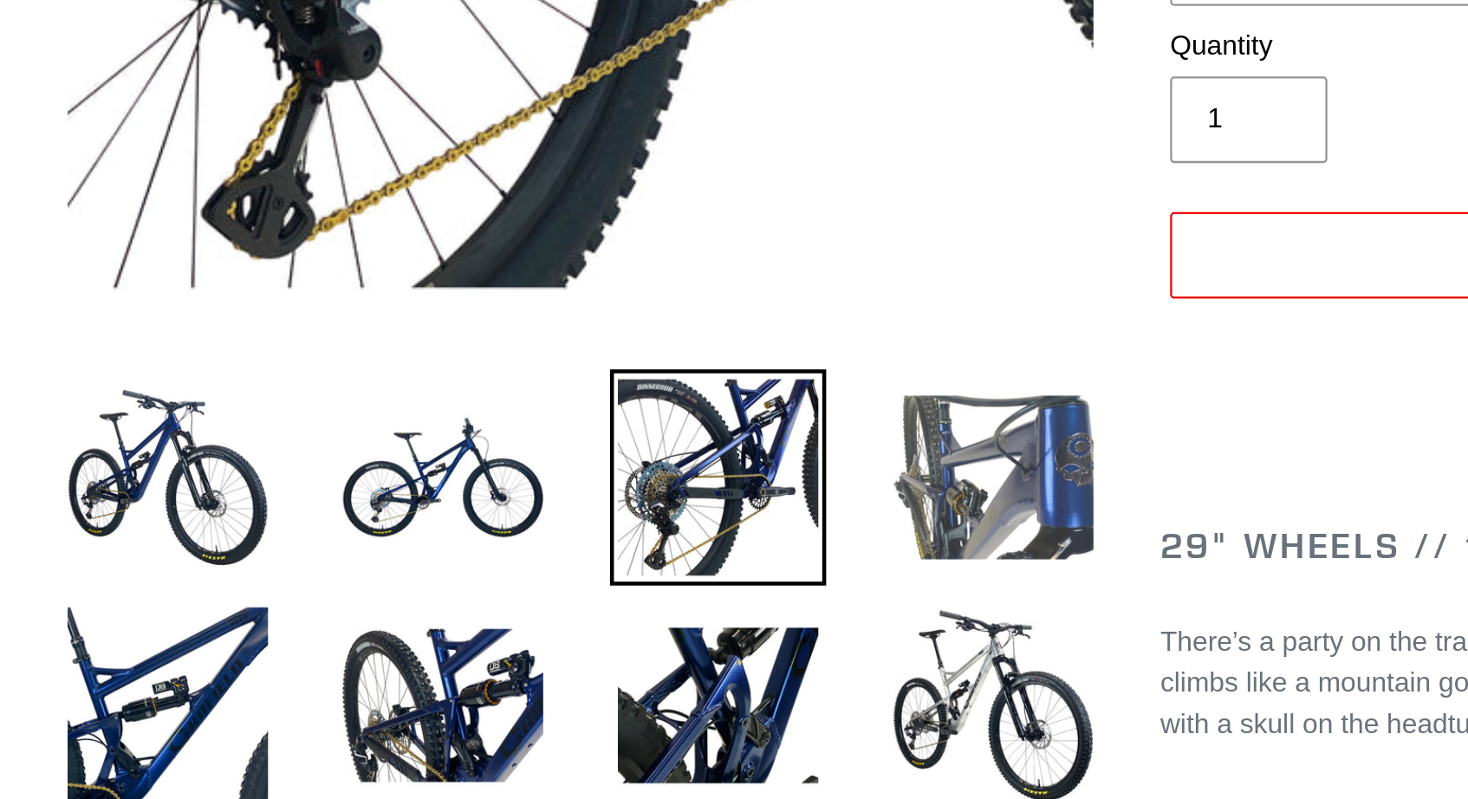
click at [688, 639] on img at bounding box center [673, 624] width 95 height 95
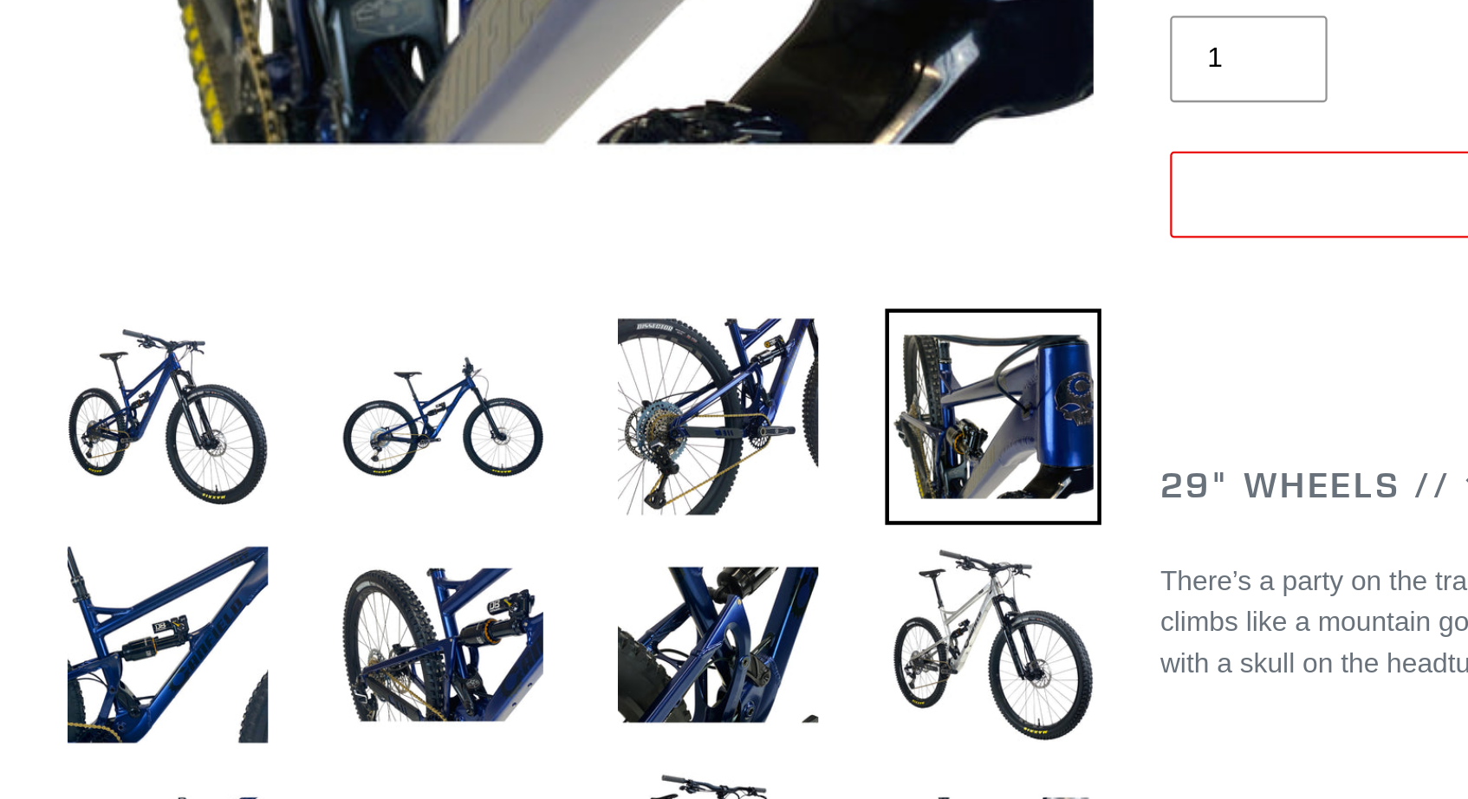
scroll to position [86, 0]
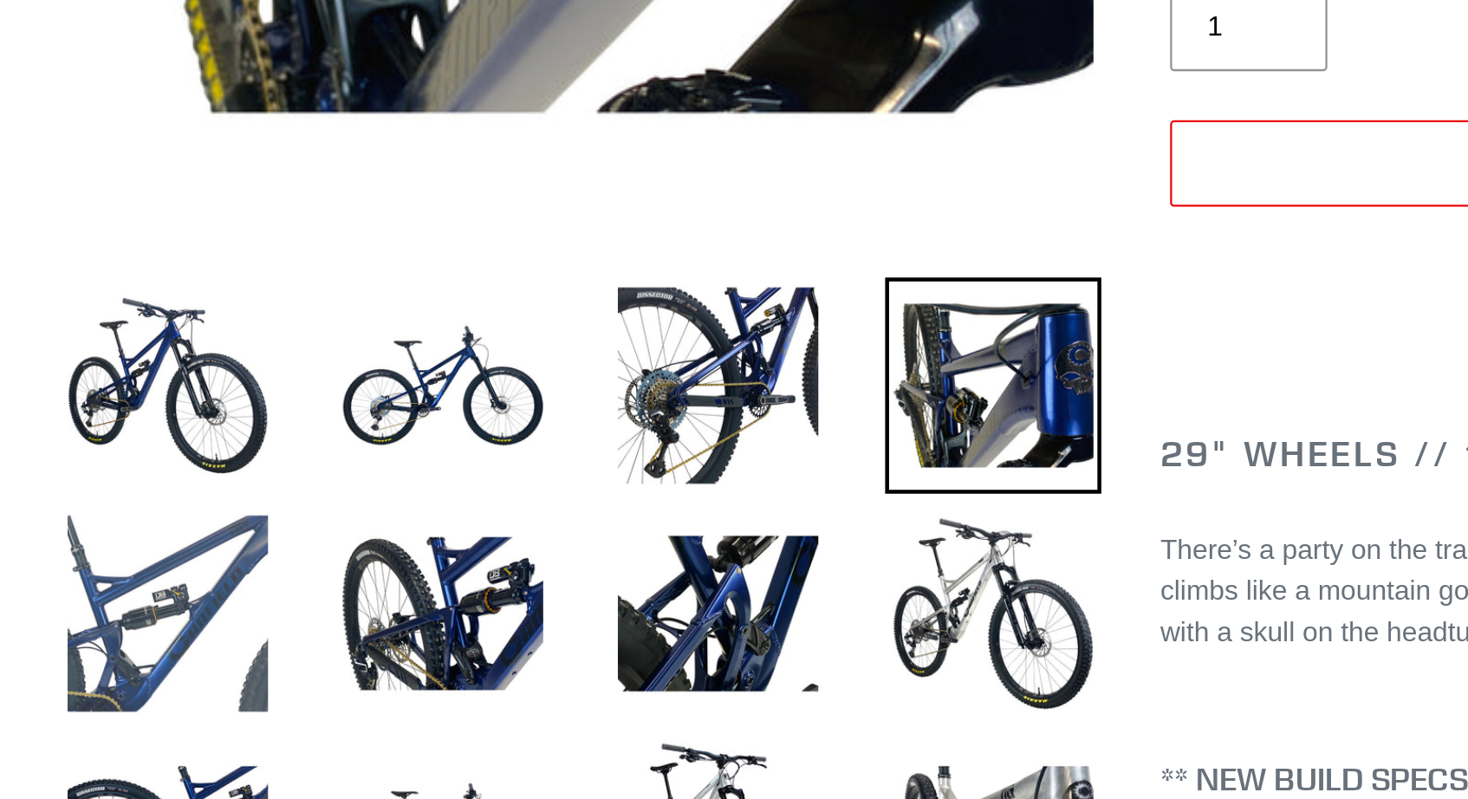
click at [341, 704] on img at bounding box center [309, 716] width 95 height 95
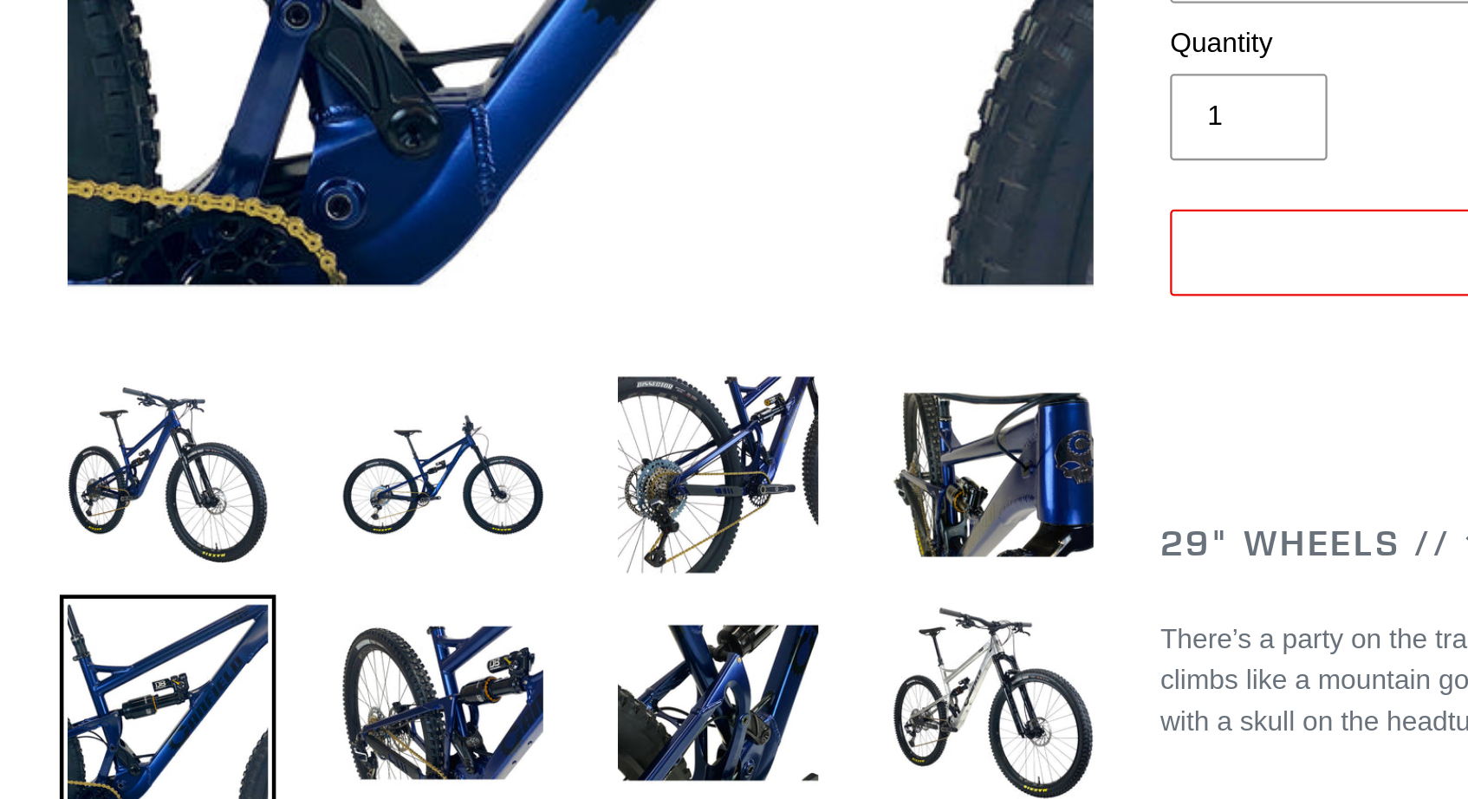
scroll to position [88, 0]
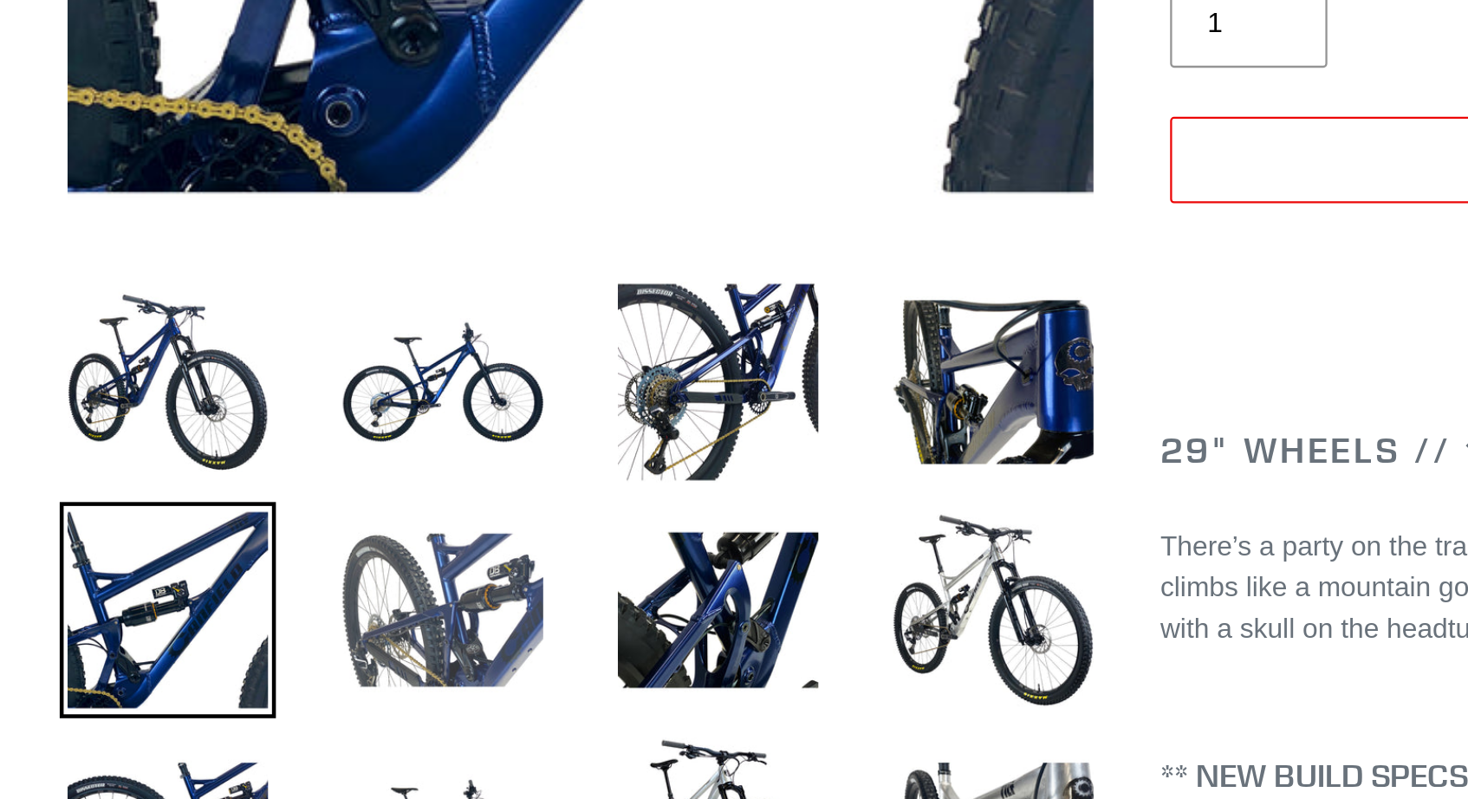
click at [444, 735] on img at bounding box center [430, 714] width 95 height 95
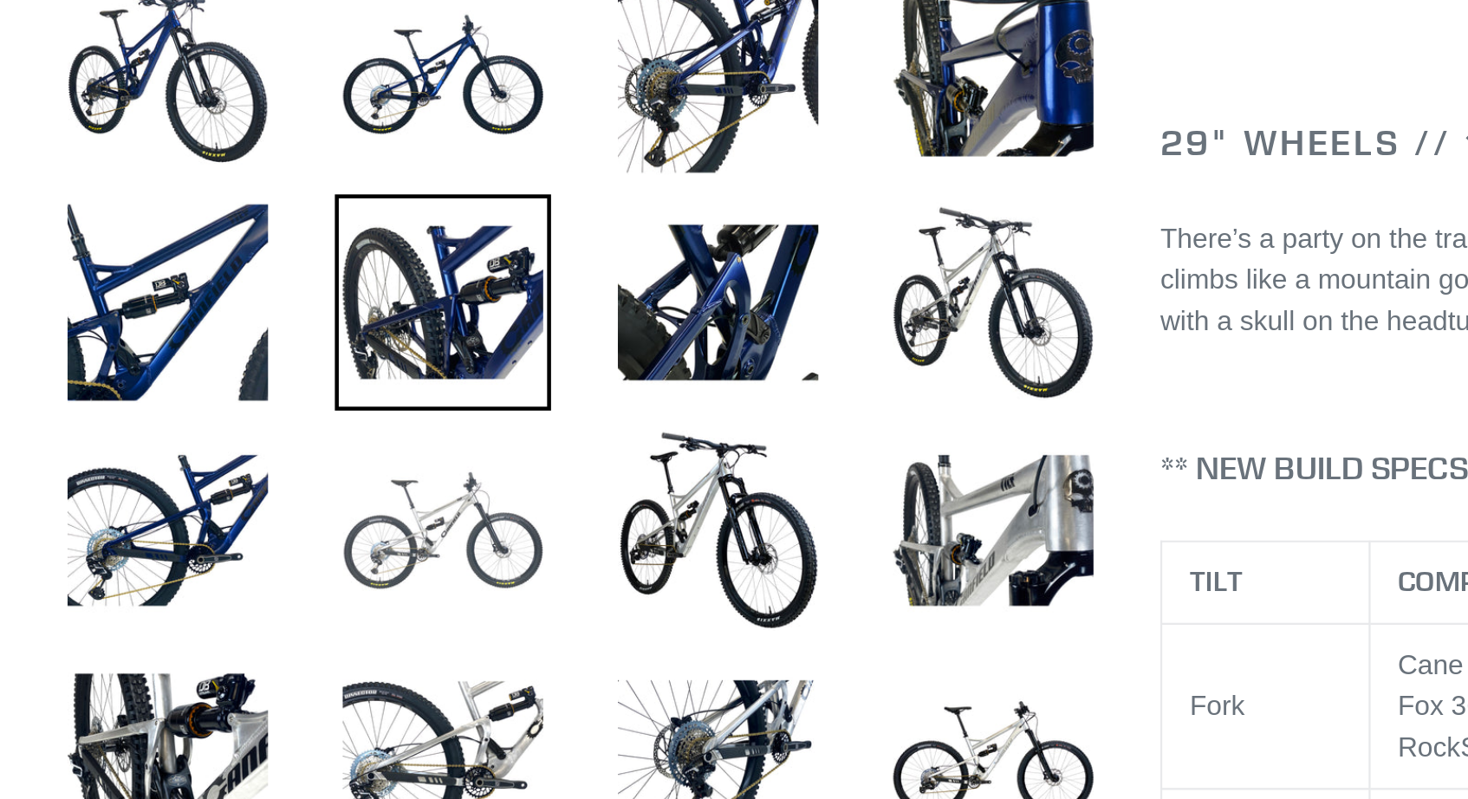
scroll to position [295, 0]
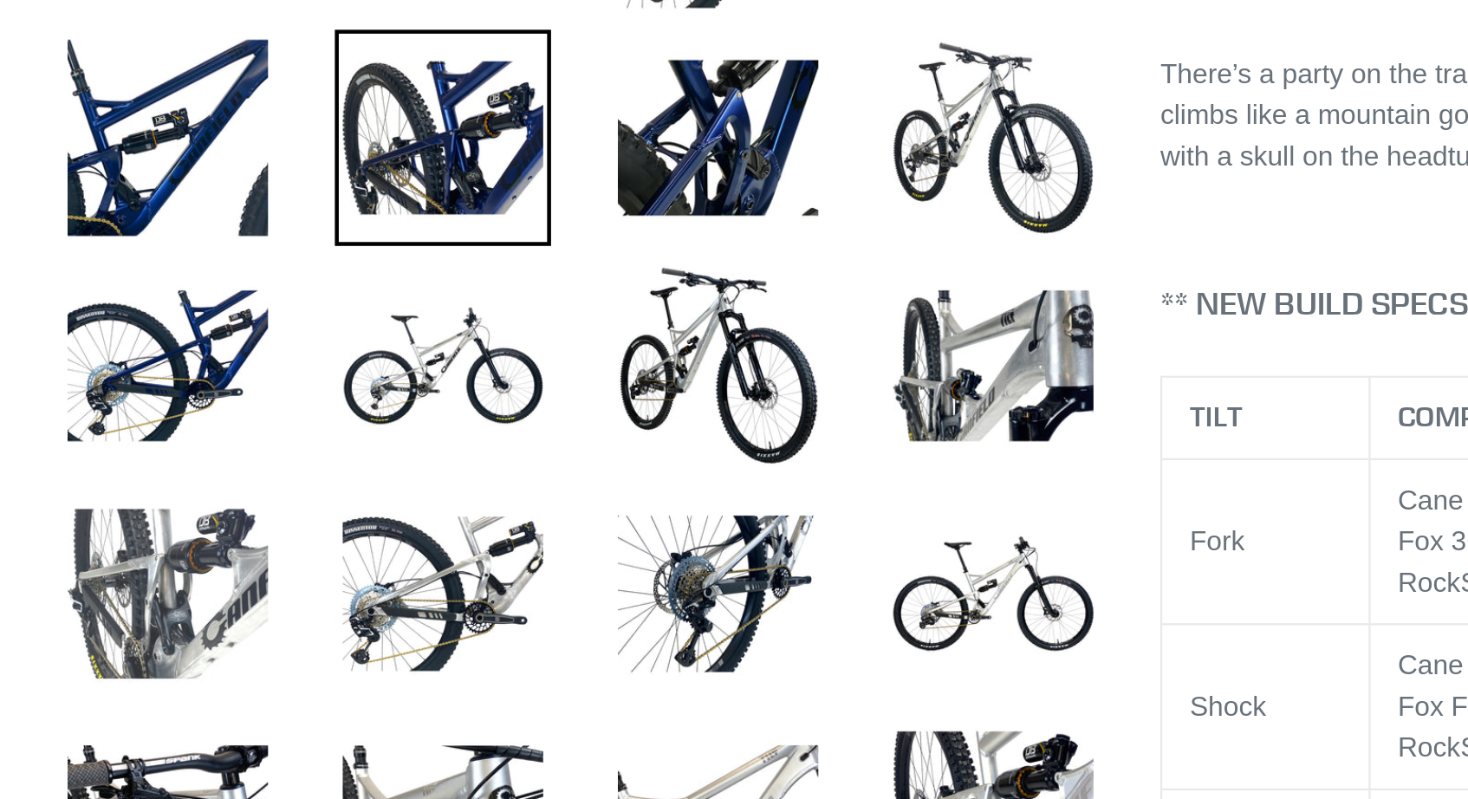
click at [274, 744] on img at bounding box center [309, 707] width 95 height 95
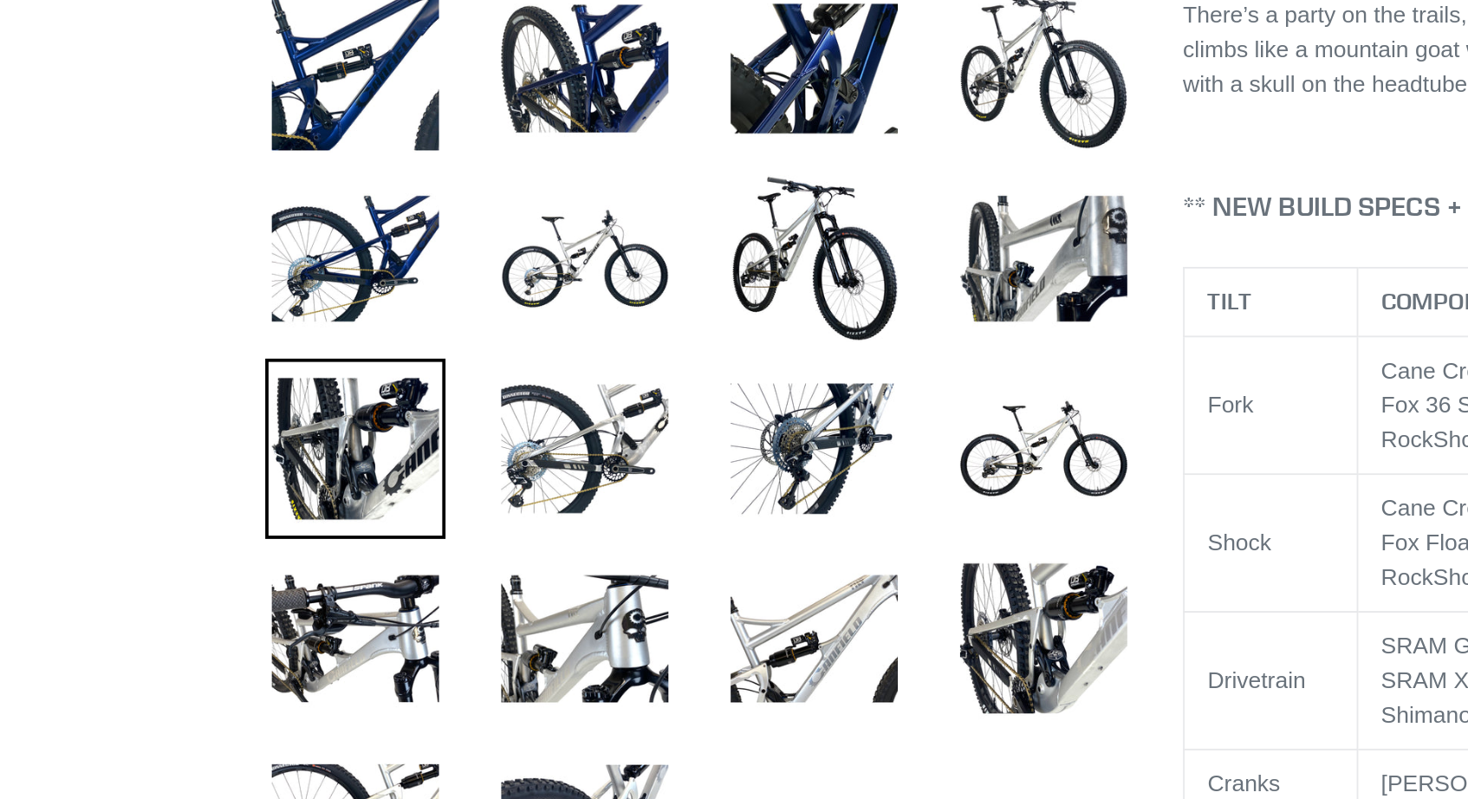
scroll to position [390, 0]
click at [444, 633] on img at bounding box center [430, 613] width 95 height 95
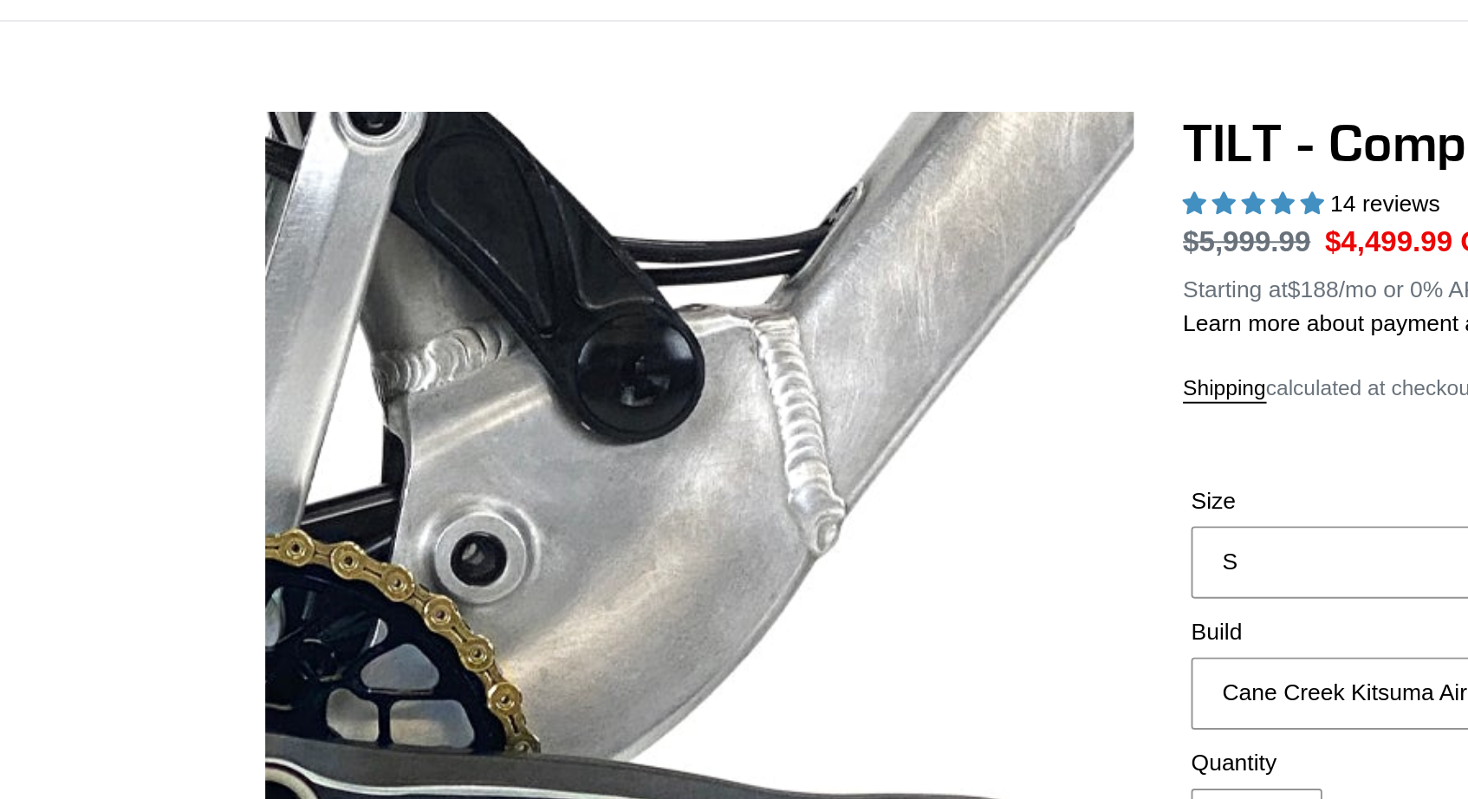
scroll to position [0, 0]
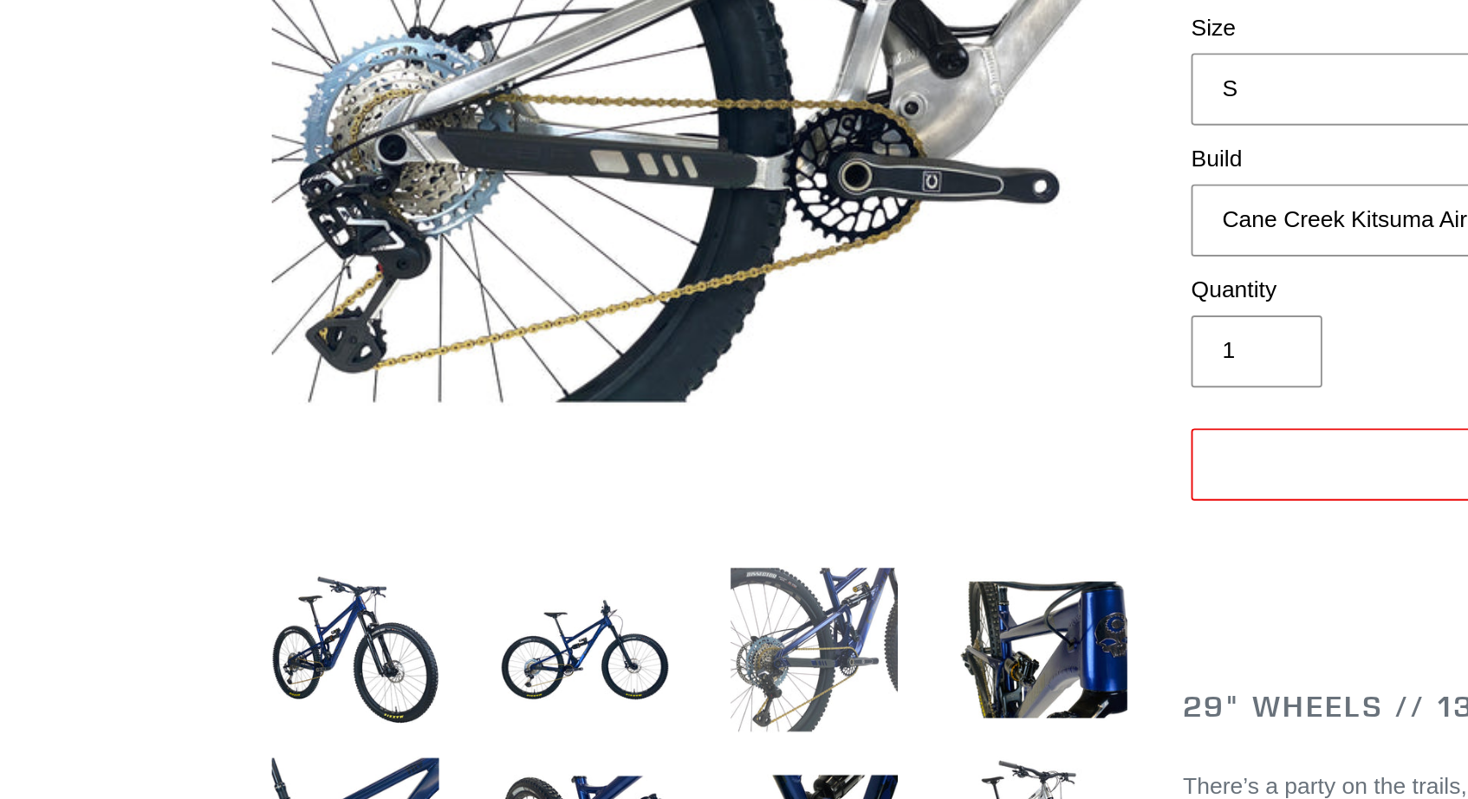
click at [566, 683] on img at bounding box center [551, 701] width 95 height 95
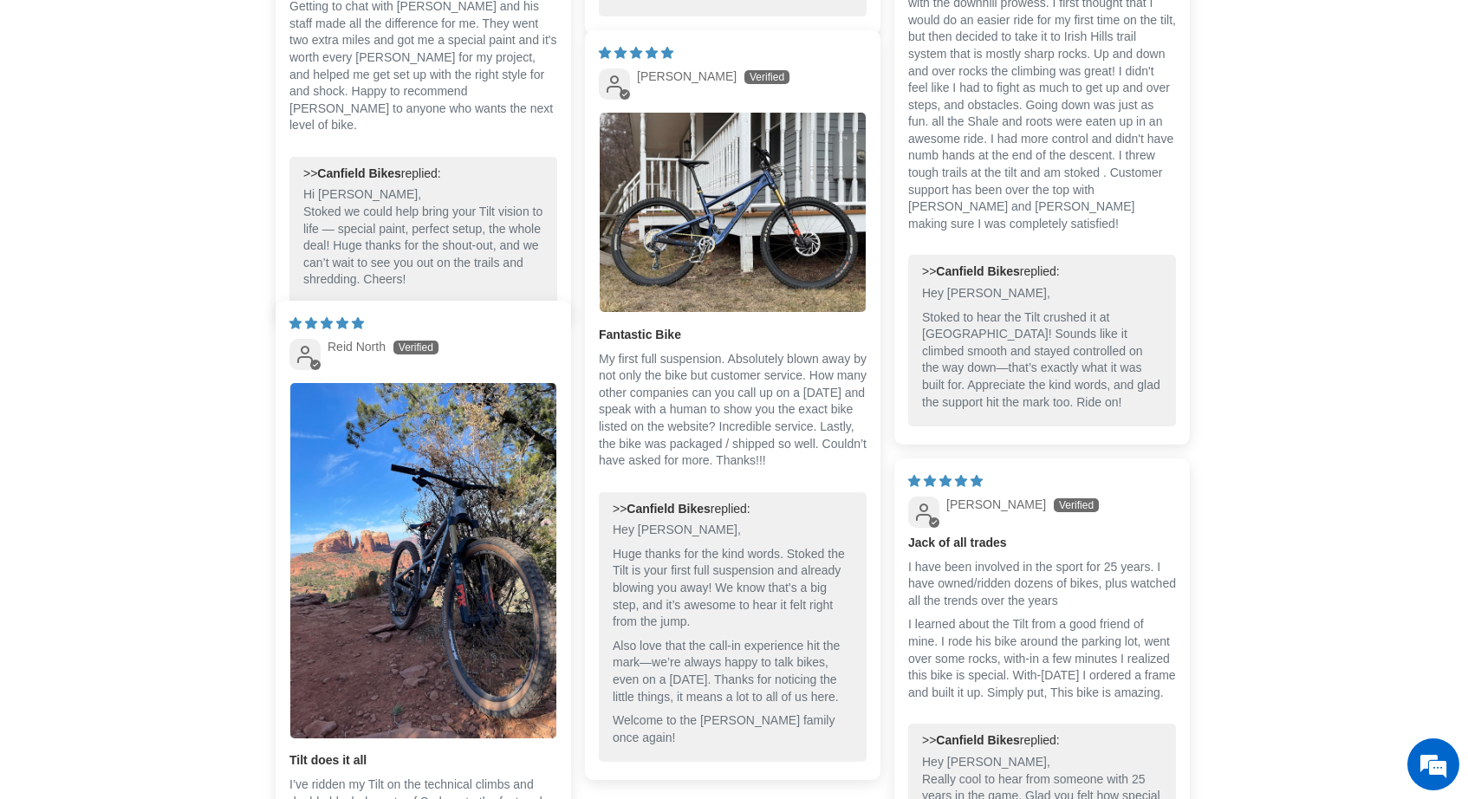
scroll to position [4185, 0]
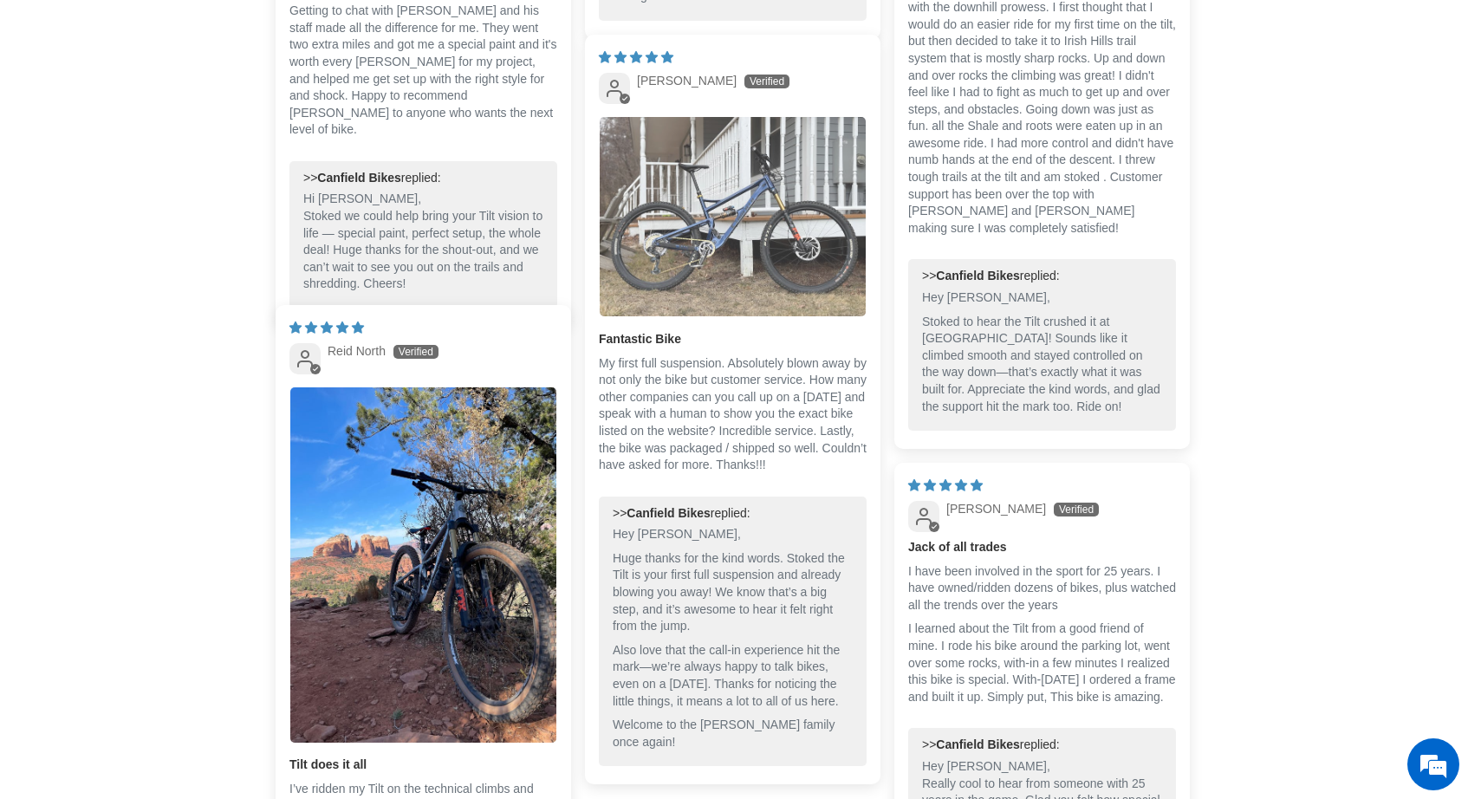
click at [747, 226] on img "Link to user picture 1" at bounding box center [733, 216] width 266 height 199
